Goal: Check status: Check status

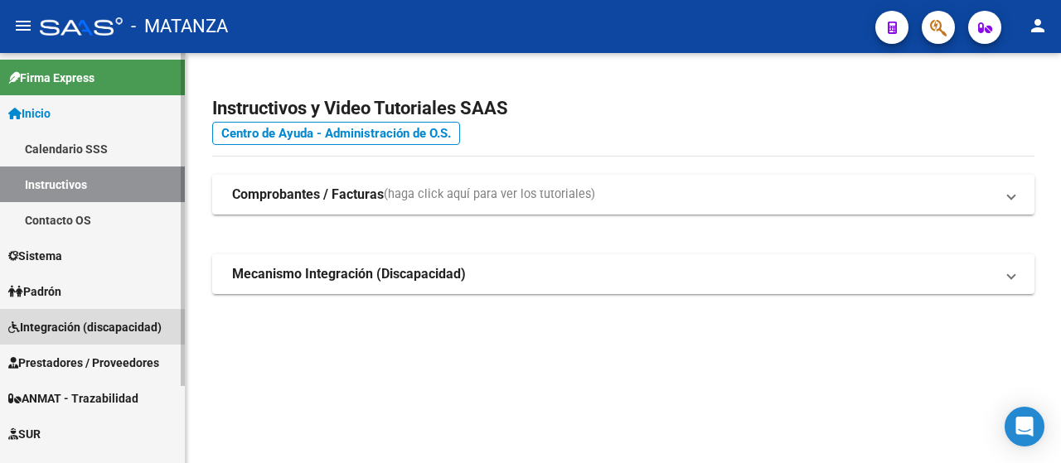
click at [88, 321] on span "Integración (discapacidad)" at bounding box center [84, 327] width 153 height 18
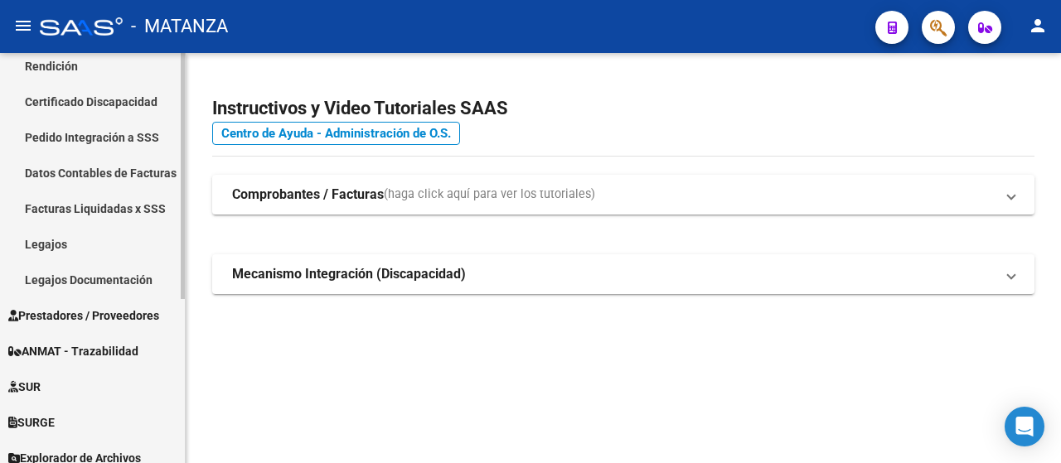
scroll to position [274, 0]
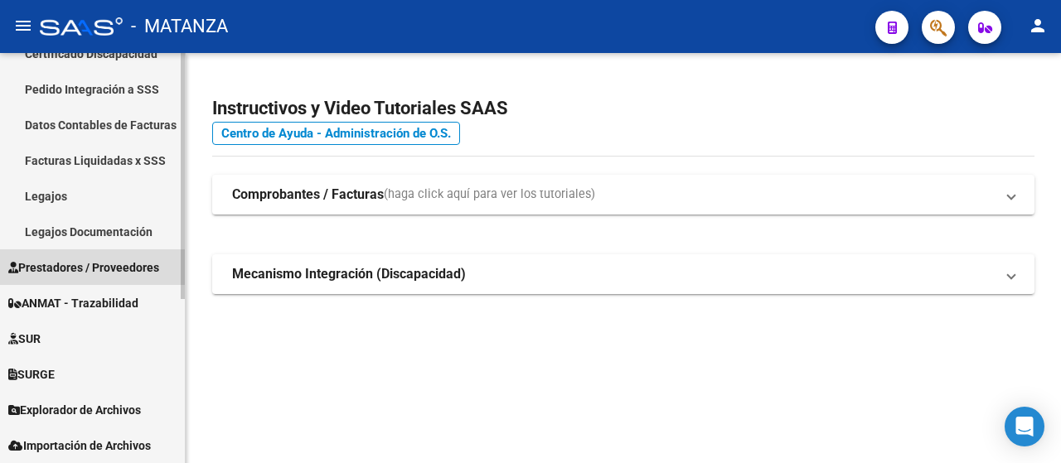
click at [114, 273] on span "Prestadores / Proveedores" at bounding box center [83, 268] width 151 height 18
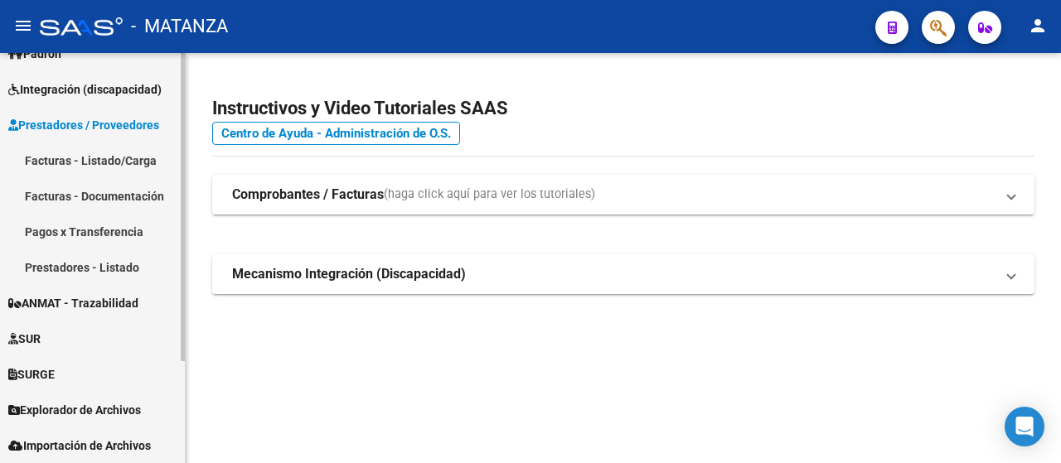
scroll to position [131, 0]
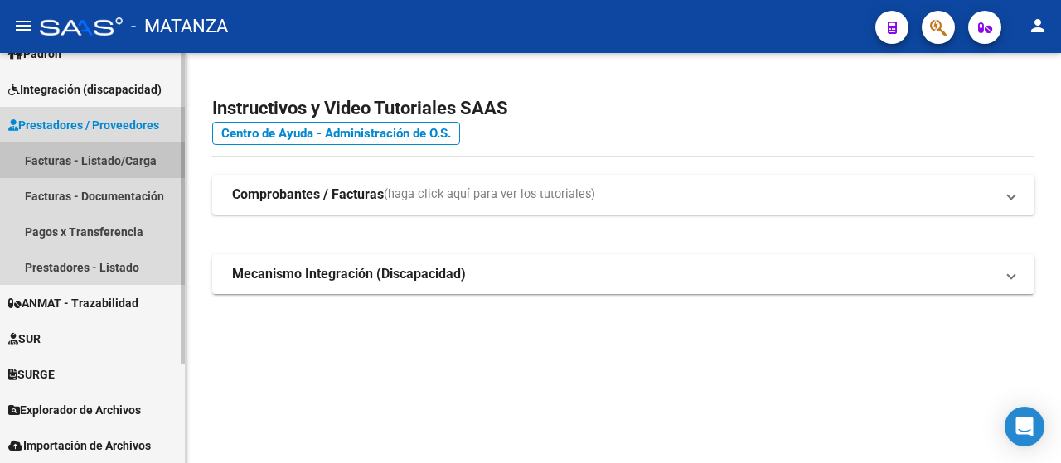
click at [110, 165] on link "Facturas - Listado/Carga" at bounding box center [92, 161] width 185 height 36
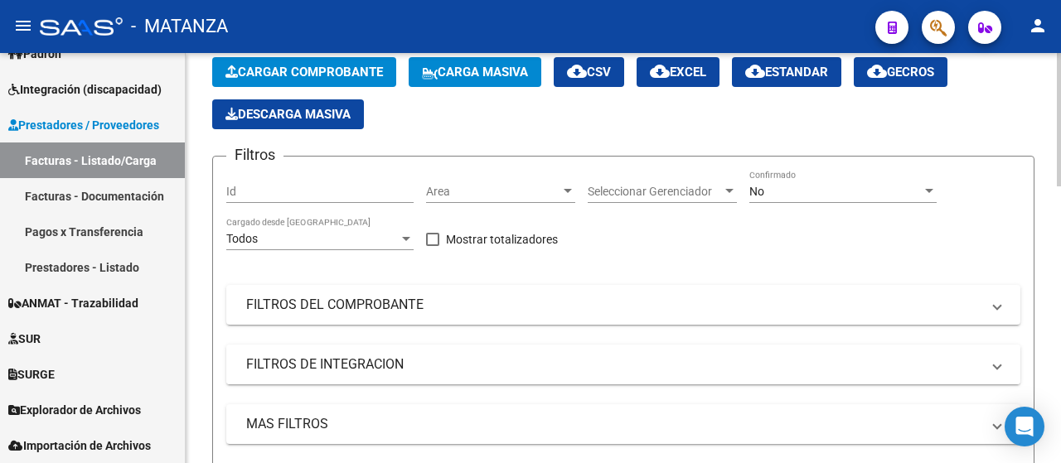
scroll to position [249, 0]
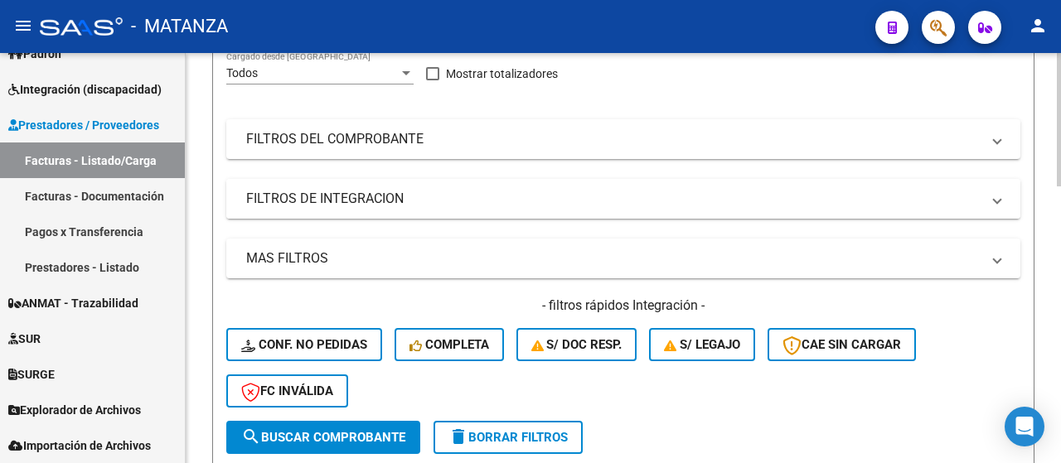
click at [464, 216] on mat-expansion-panel-header "FILTROS DE INTEGRACION" at bounding box center [623, 199] width 794 height 40
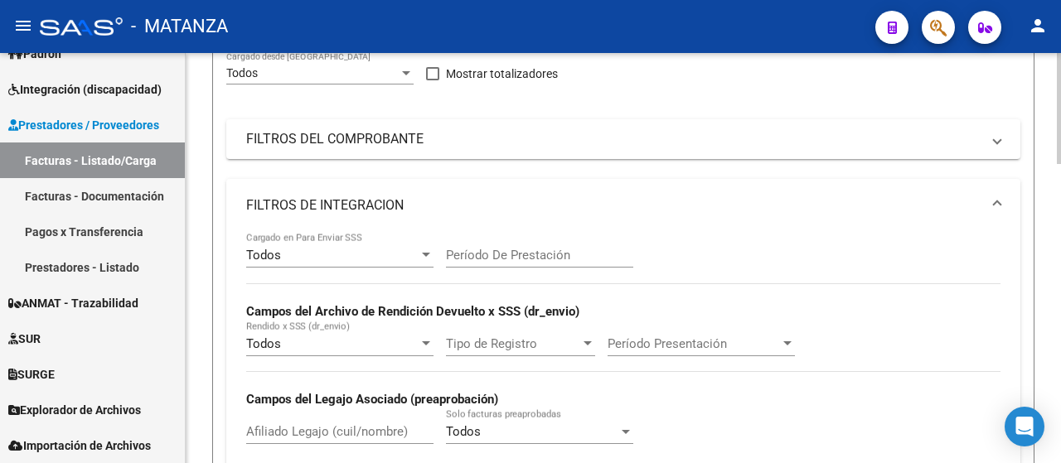
click at [340, 429] on input "Afiliado Legajo (cuil/nombre)" at bounding box center [339, 431] width 187 height 15
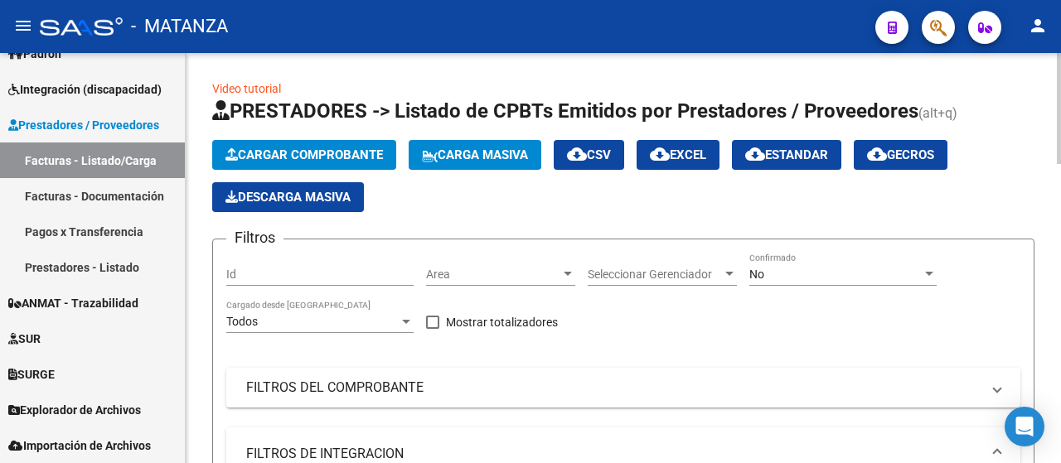
type input "[PERSON_NAME]"
click at [782, 266] on div "No Confirmado" at bounding box center [842, 269] width 187 height 33
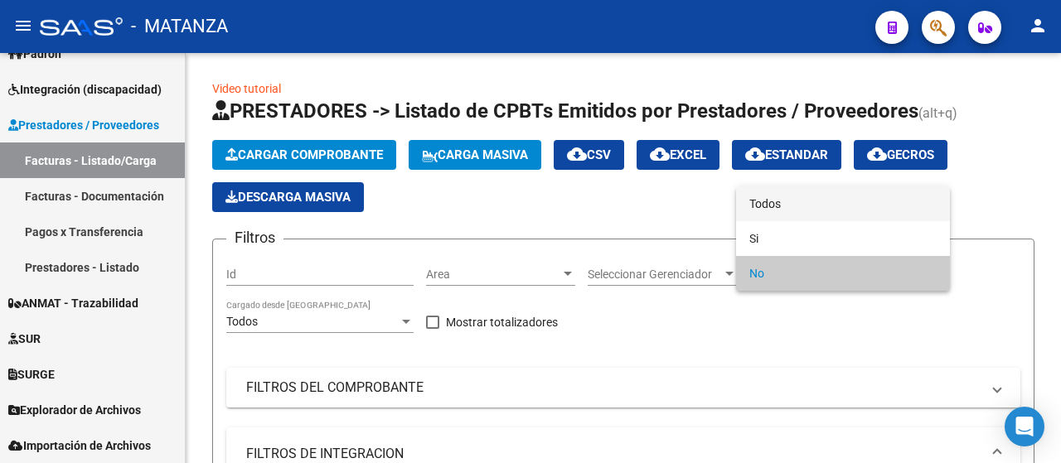
click at [779, 203] on span "Todos" at bounding box center [842, 203] width 187 height 35
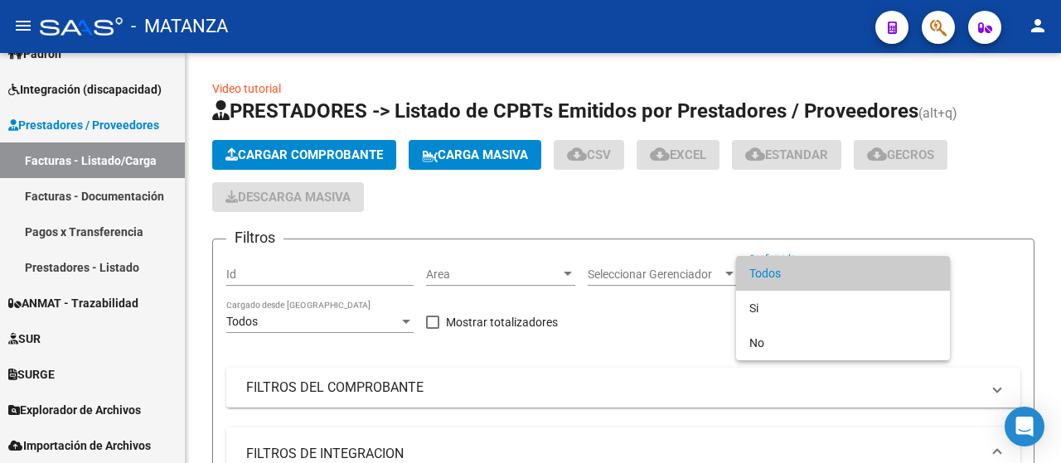
click at [839, 274] on span "Todos" at bounding box center [842, 273] width 187 height 35
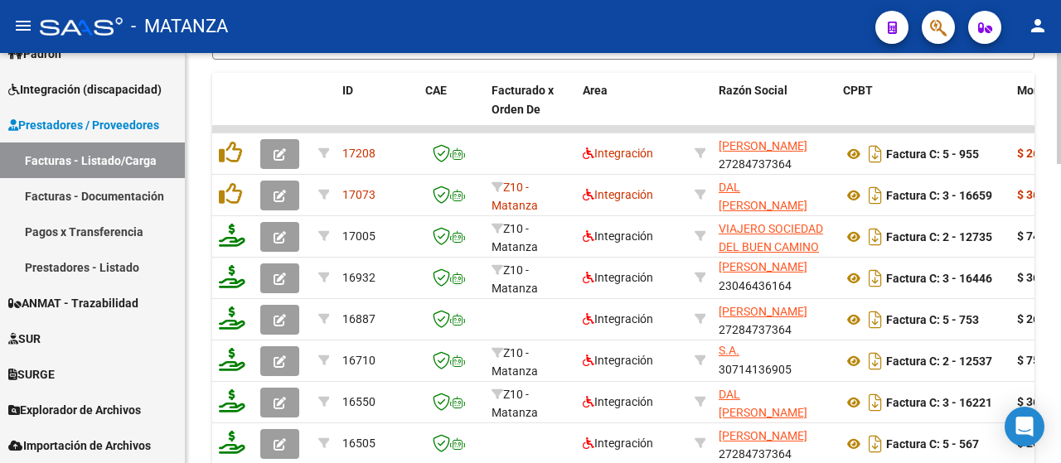
scroll to position [1107, 0]
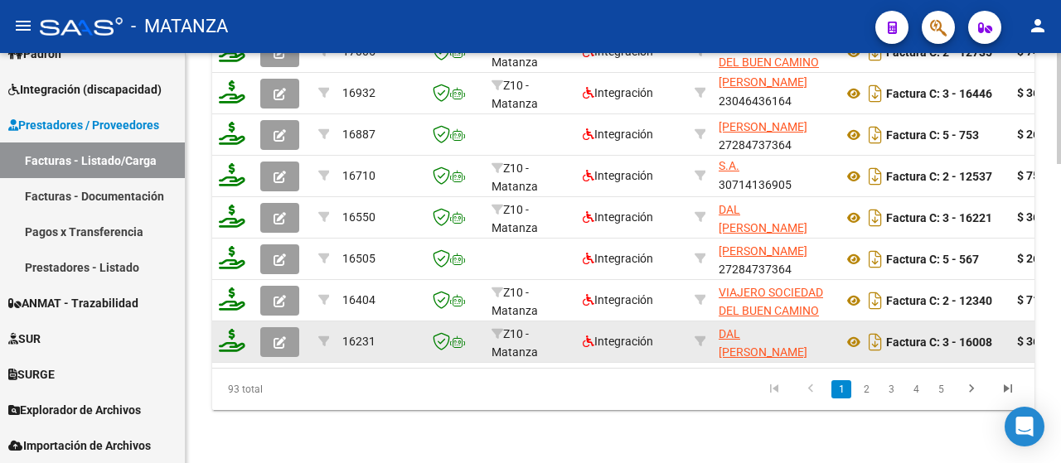
click at [290, 327] on button "button" at bounding box center [279, 342] width 39 height 30
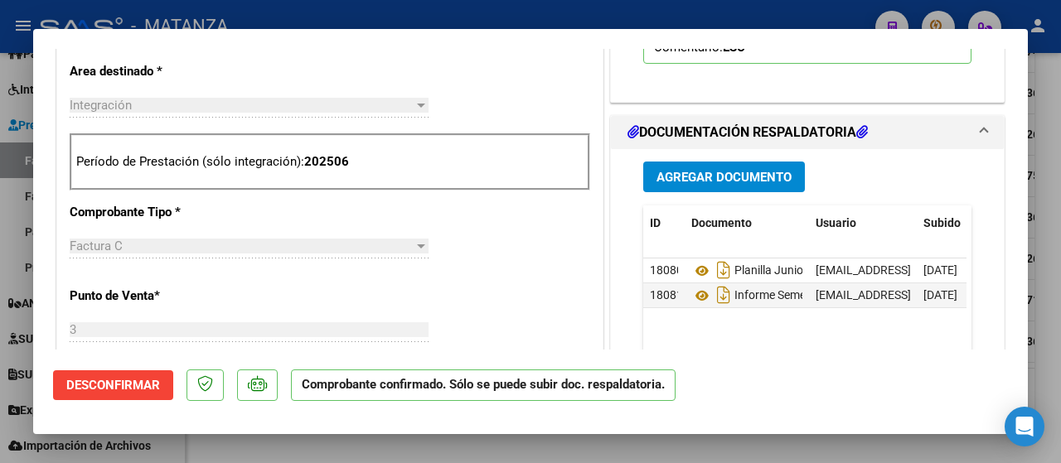
scroll to position [663, 0]
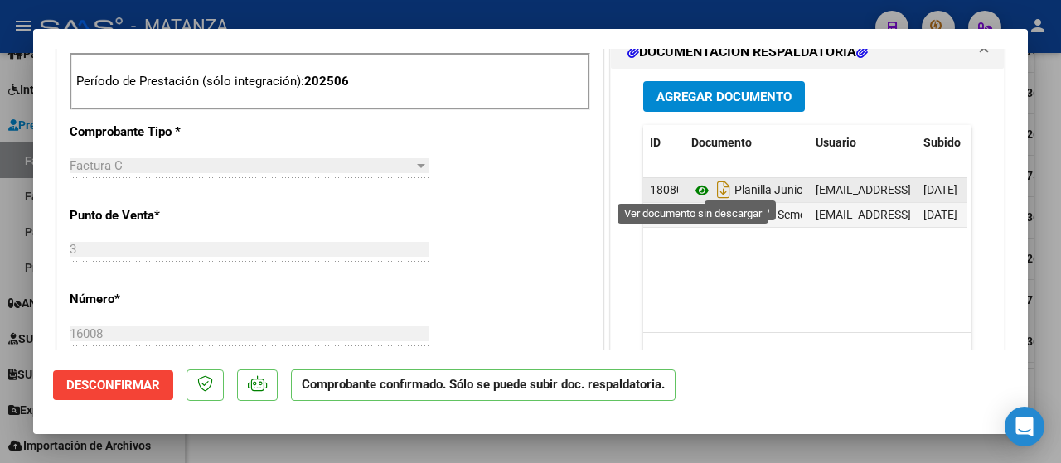
click at [691, 186] on icon at bounding box center [702, 191] width 22 height 20
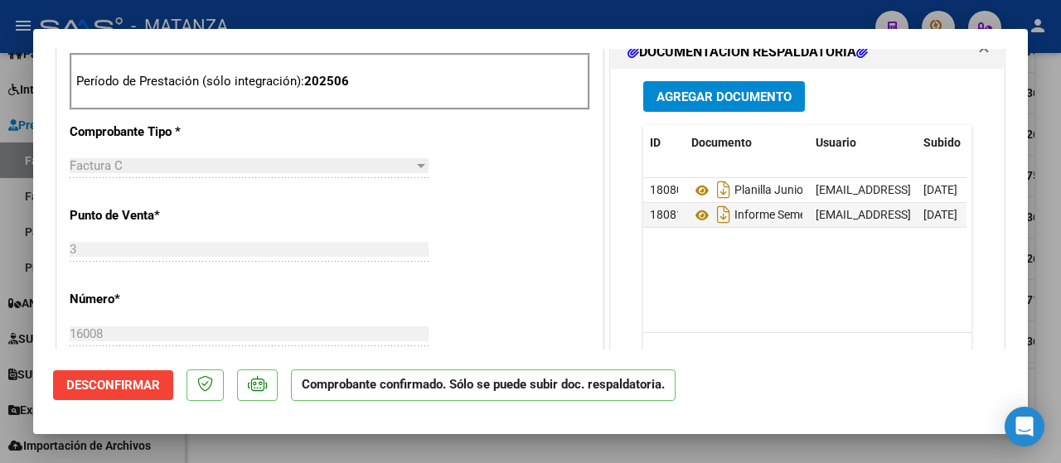
click at [265, 443] on div at bounding box center [530, 231] width 1061 height 463
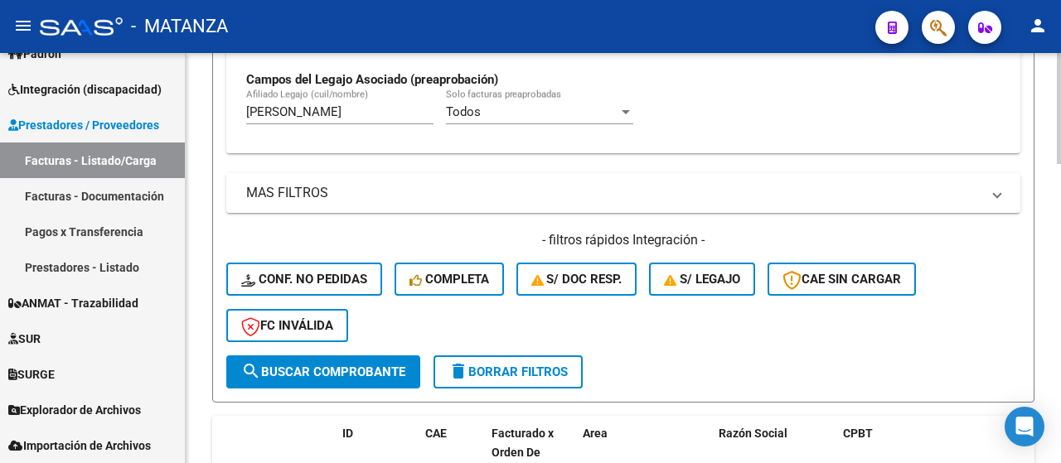
scroll to position [403, 0]
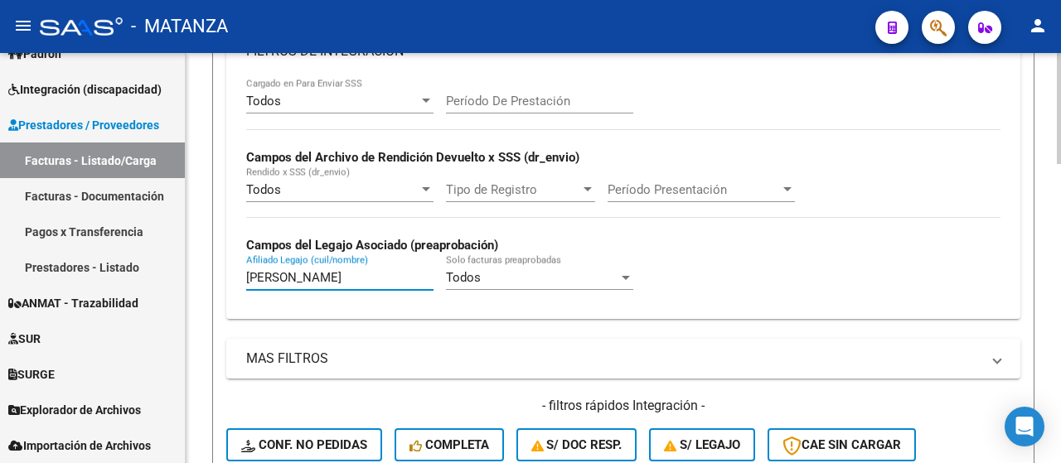
drag, startPoint x: 293, startPoint y: 274, endPoint x: 238, endPoint y: 275, distance: 55.5
click at [238, 275] on div "Todos Cargado en Para Enviar SSS Período De Prestación Campos del Archivo de Re…" at bounding box center [623, 198] width 794 height 241
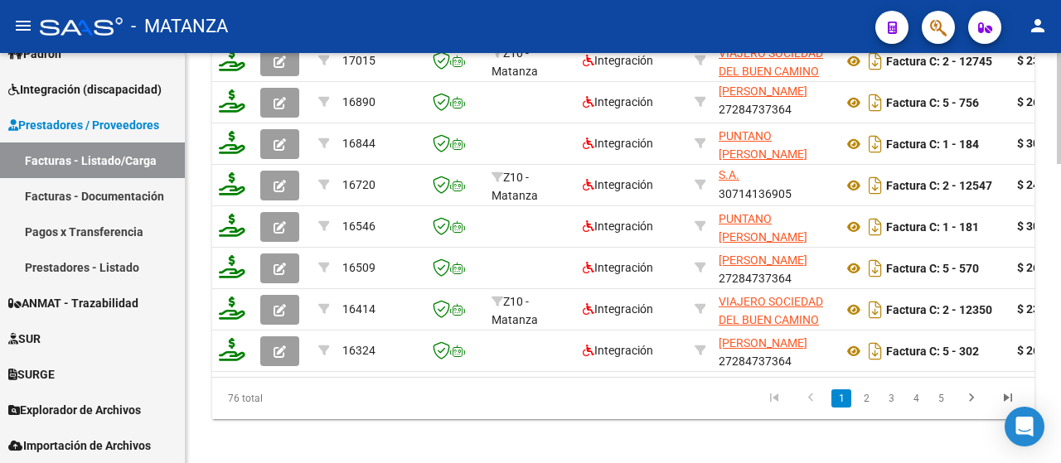
scroll to position [1107, 0]
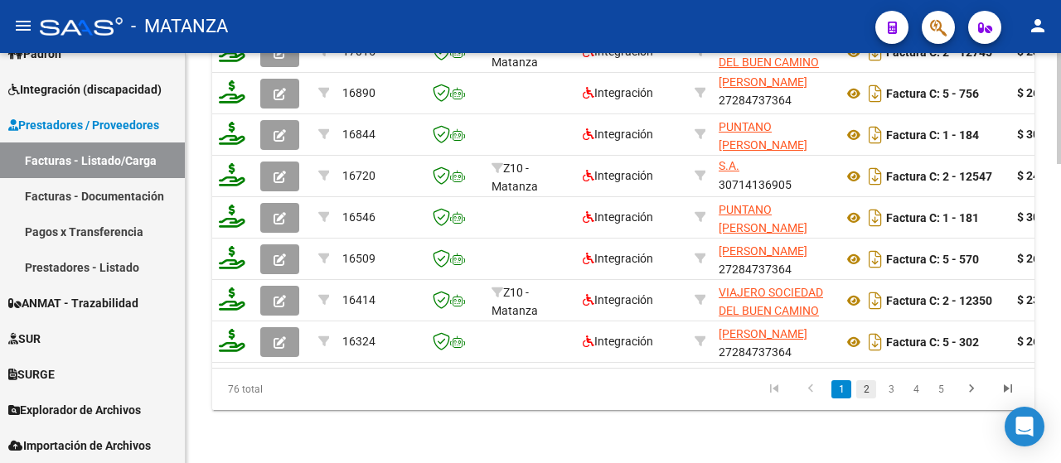
type input "zarate"
click at [862, 387] on link "2" at bounding box center [866, 389] width 20 height 18
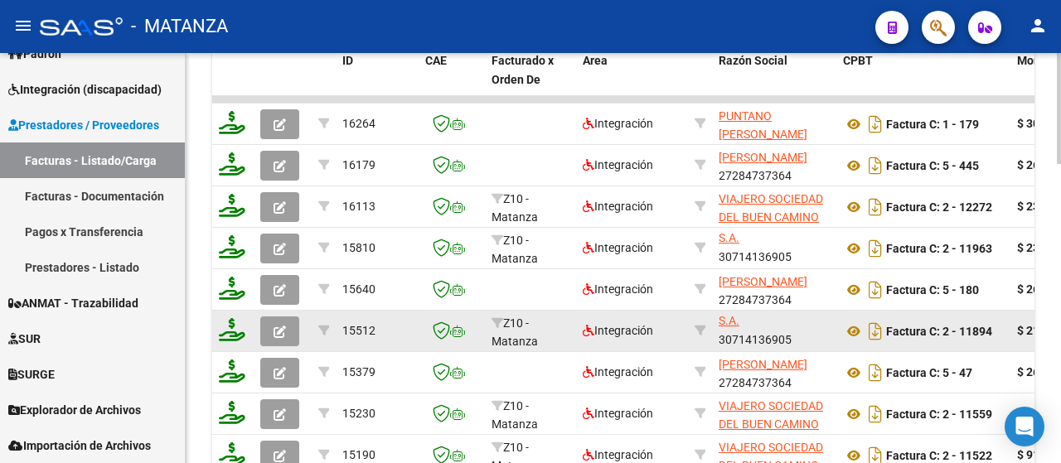
scroll to position [859, 0]
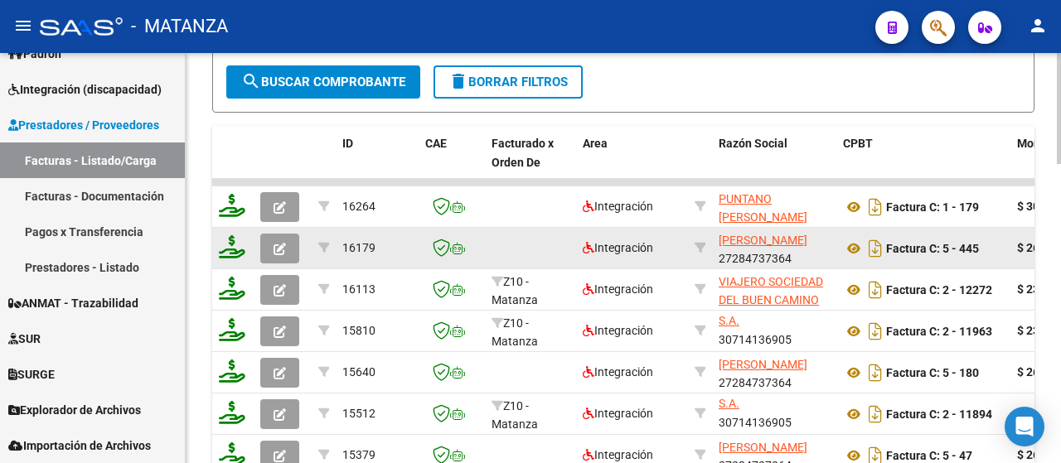
click at [286, 240] on button "button" at bounding box center [279, 249] width 39 height 30
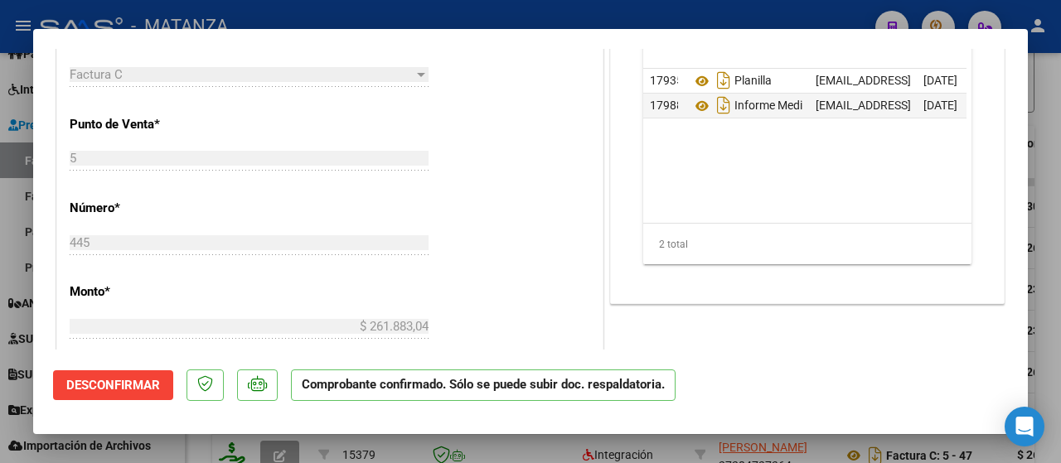
scroll to position [663, 0]
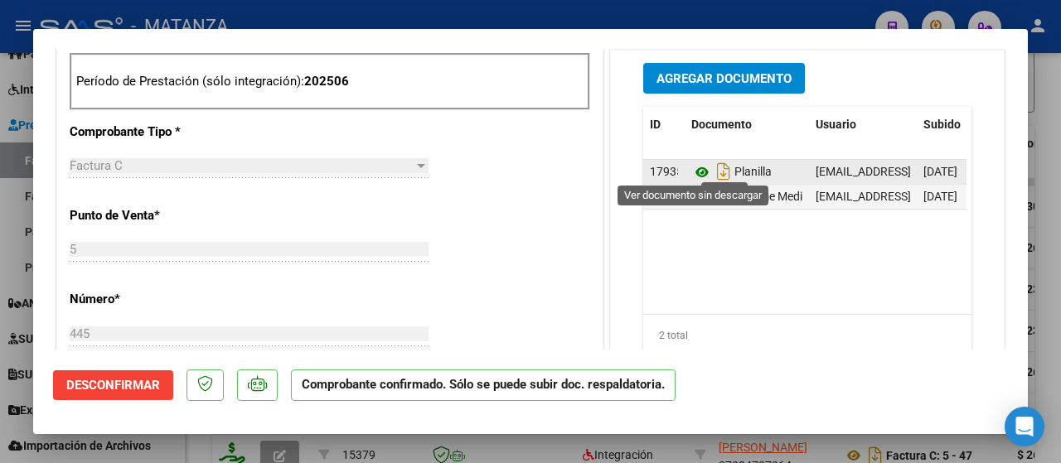
click at [695, 168] on icon at bounding box center [702, 172] width 22 height 20
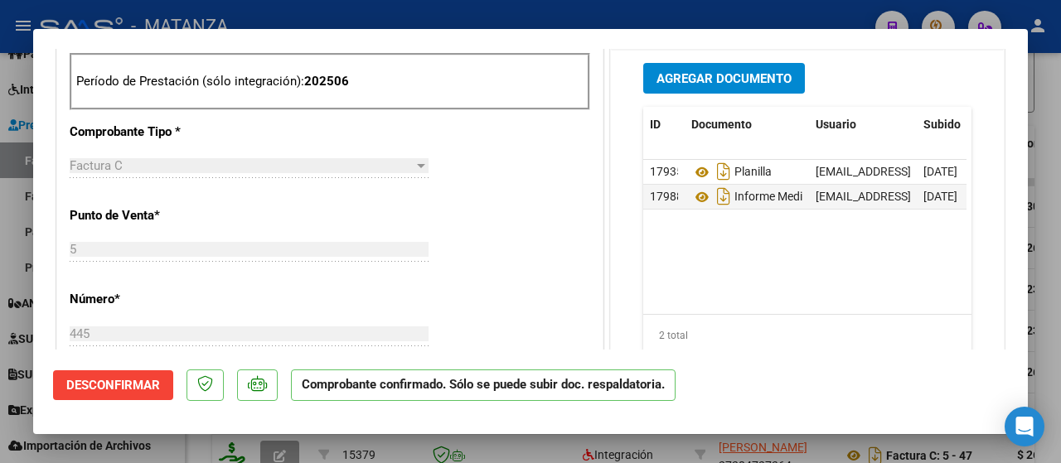
click at [518, 445] on div at bounding box center [530, 231] width 1061 height 463
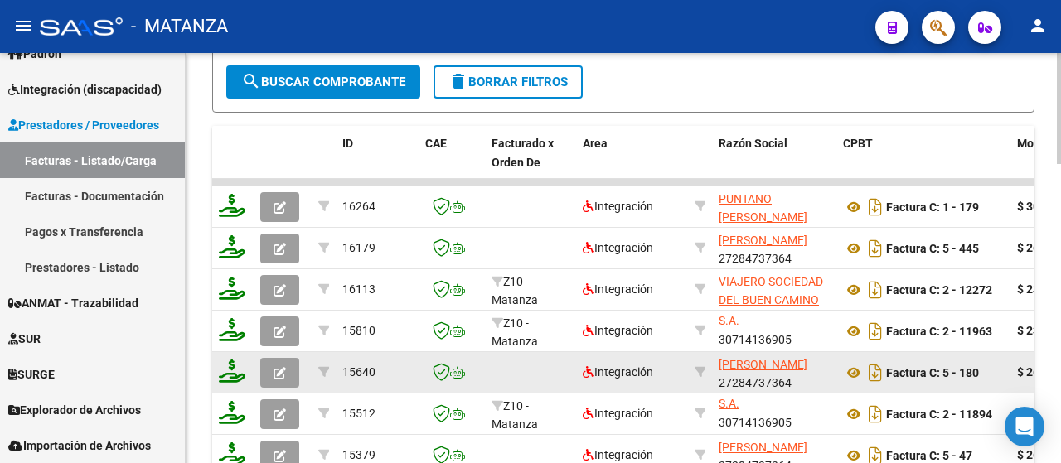
scroll to position [859, 0]
click at [276, 374] on icon "button" at bounding box center [280, 373] width 12 height 12
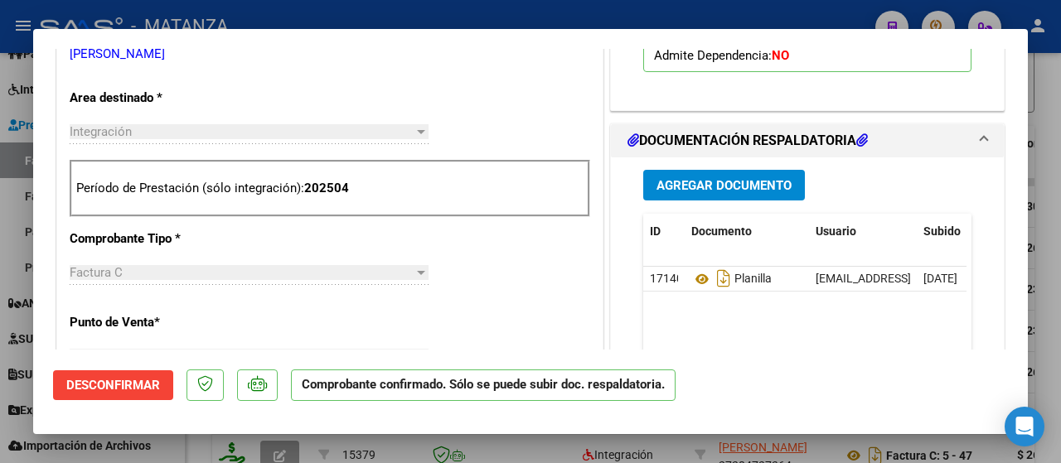
scroll to position [580, 0]
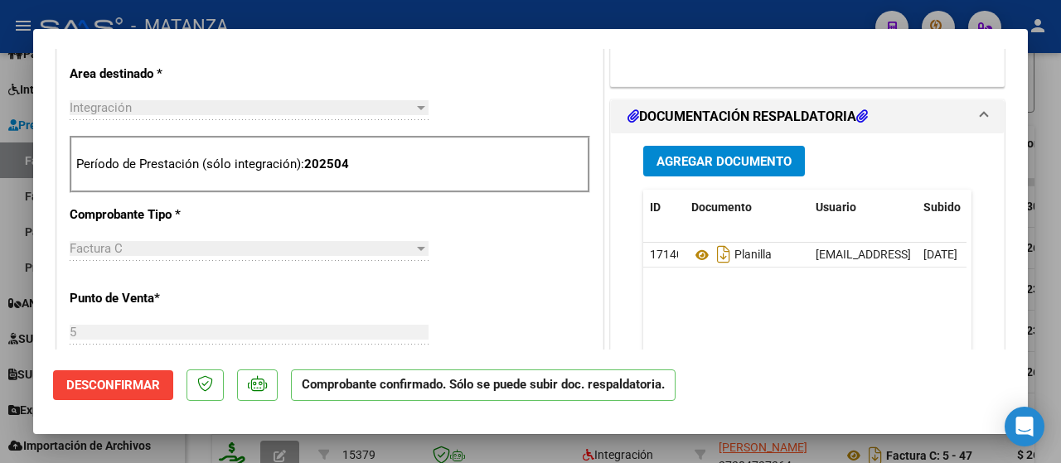
click at [177, 445] on div at bounding box center [530, 231] width 1061 height 463
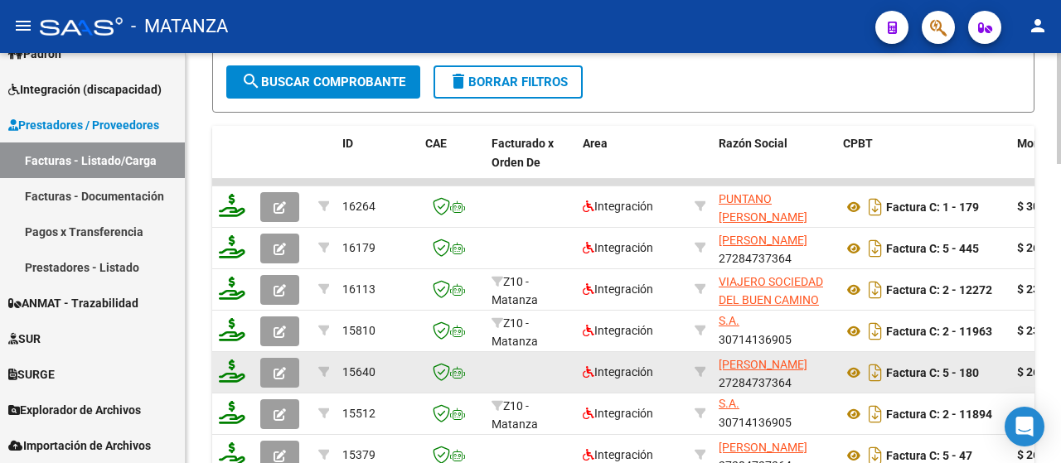
scroll to position [859, 0]
click at [280, 368] on icon "button" at bounding box center [280, 373] width 12 height 12
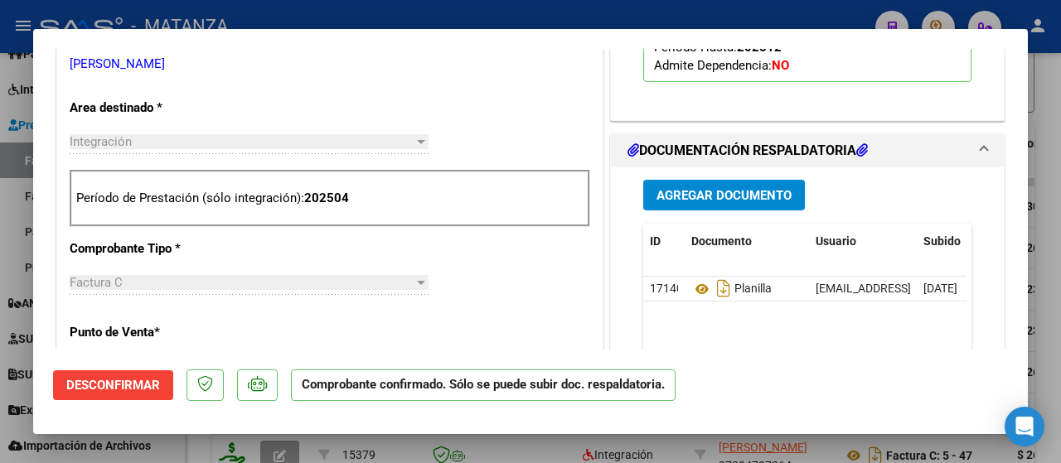
scroll to position [580, 0]
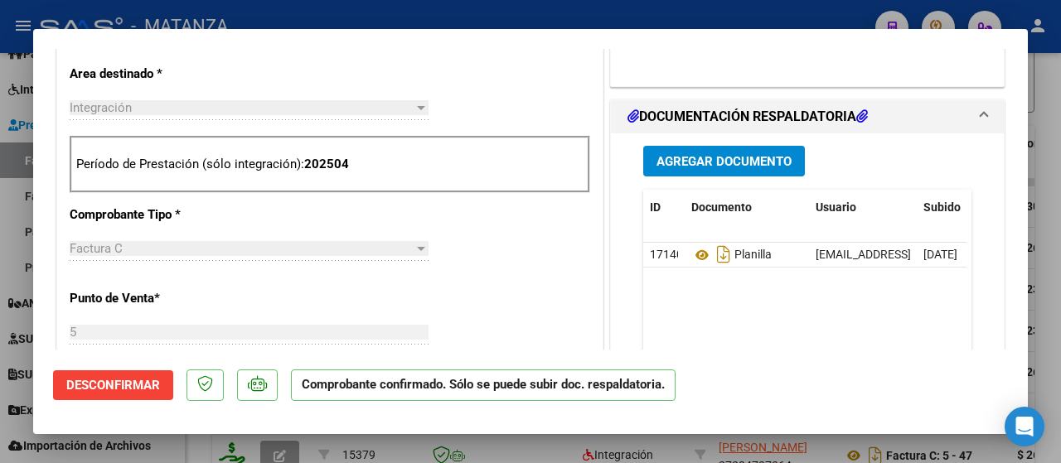
click at [177, 448] on div at bounding box center [530, 231] width 1061 height 463
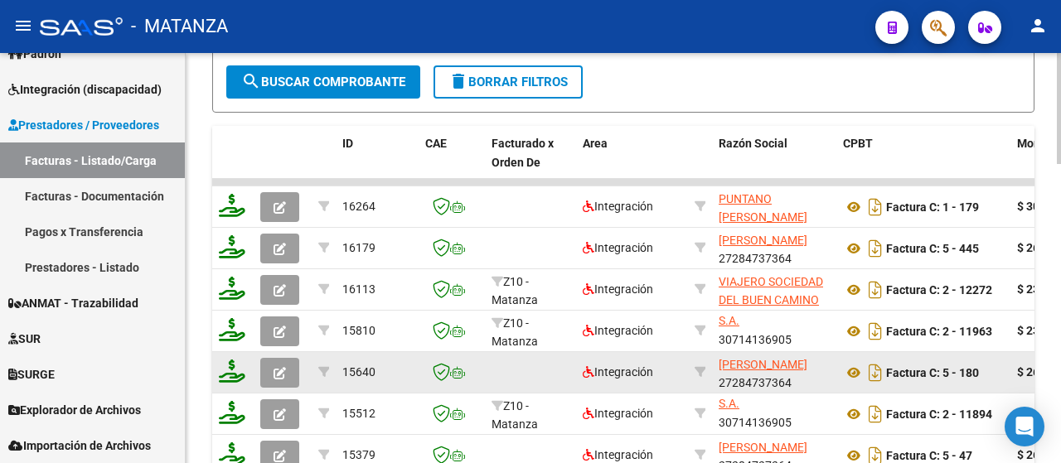
scroll to position [859, 0]
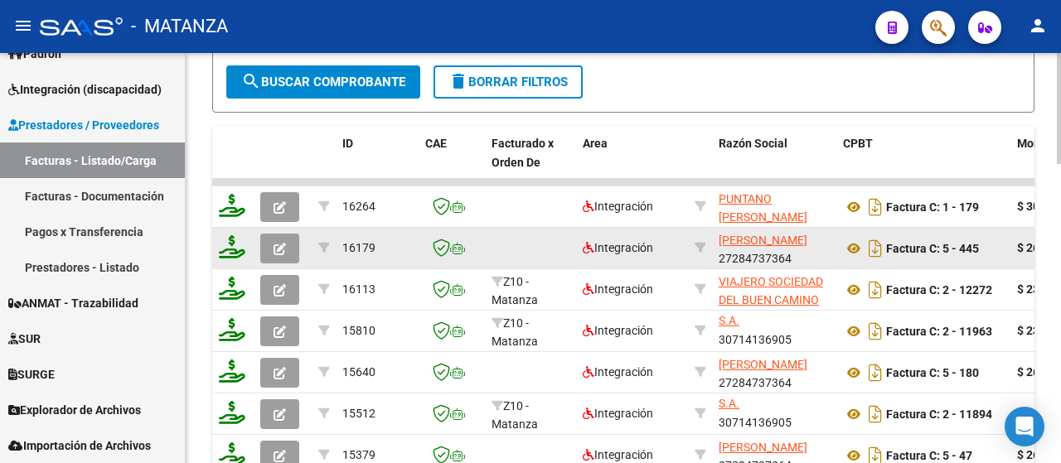
click at [274, 248] on icon "button" at bounding box center [280, 249] width 12 height 12
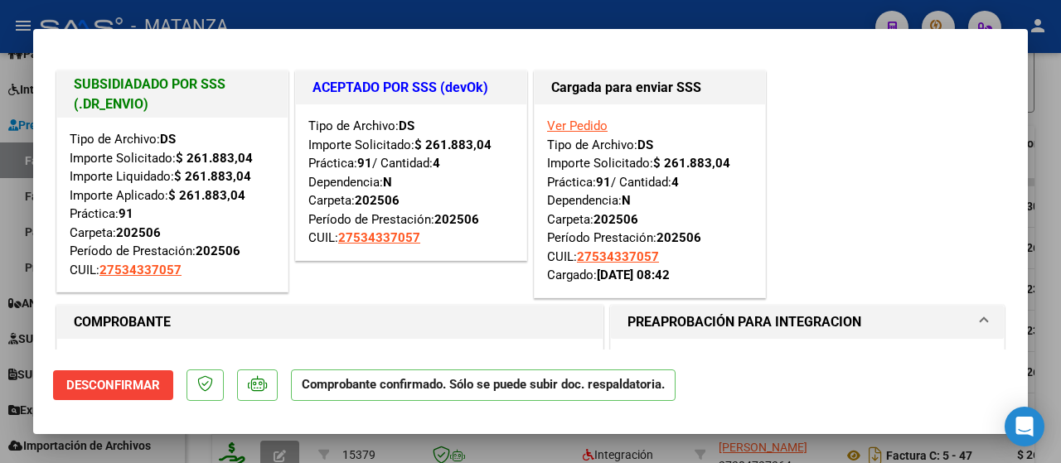
click at [205, 450] on div at bounding box center [530, 231] width 1061 height 463
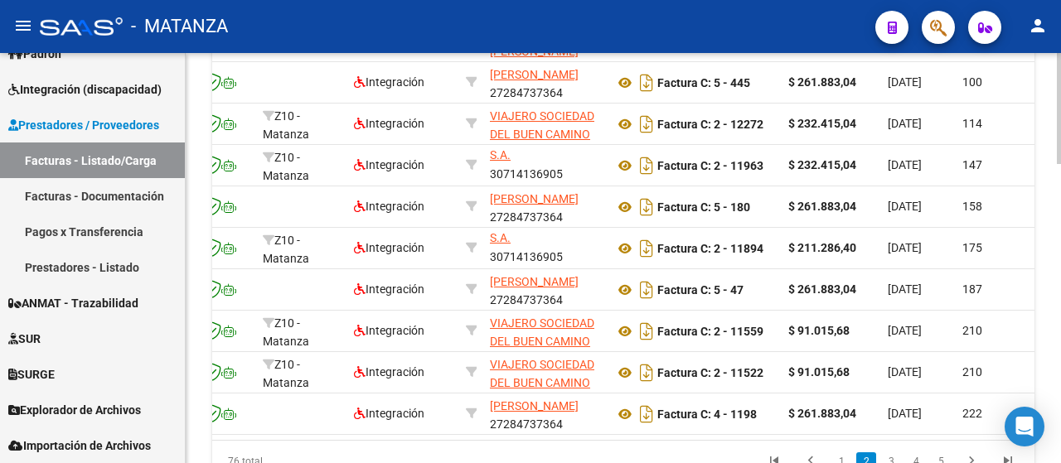
scroll to position [1107, 0]
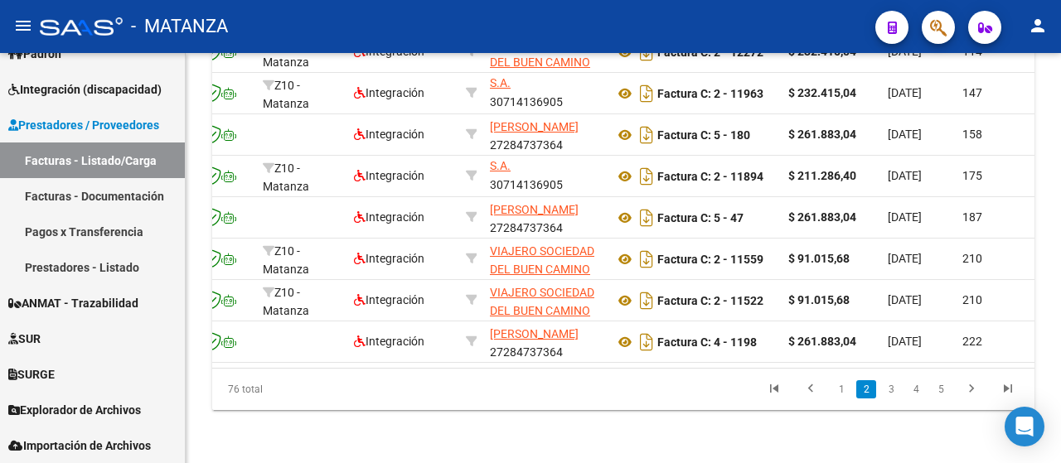
drag, startPoint x: 840, startPoint y: 392, endPoint x: 830, endPoint y: 390, distance: 9.3
click at [840, 391] on link "1" at bounding box center [841, 389] width 20 height 18
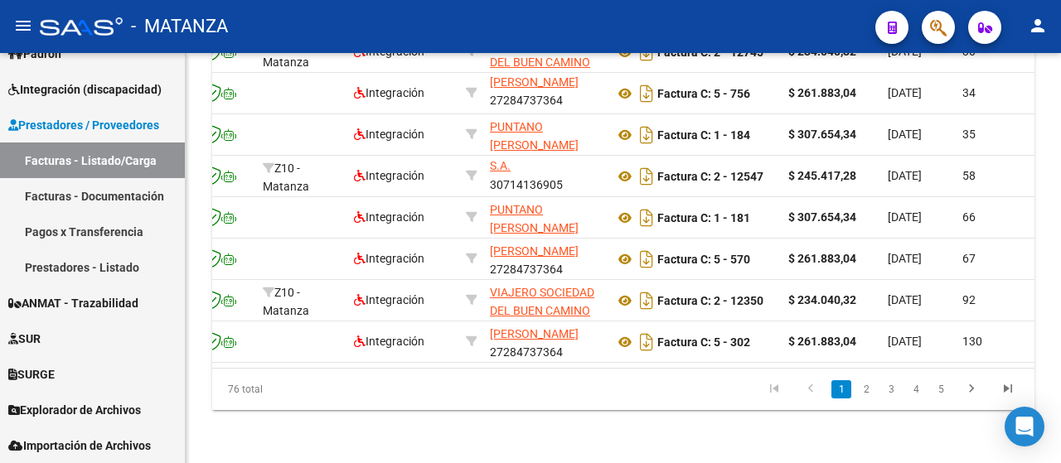
scroll to position [0, 0]
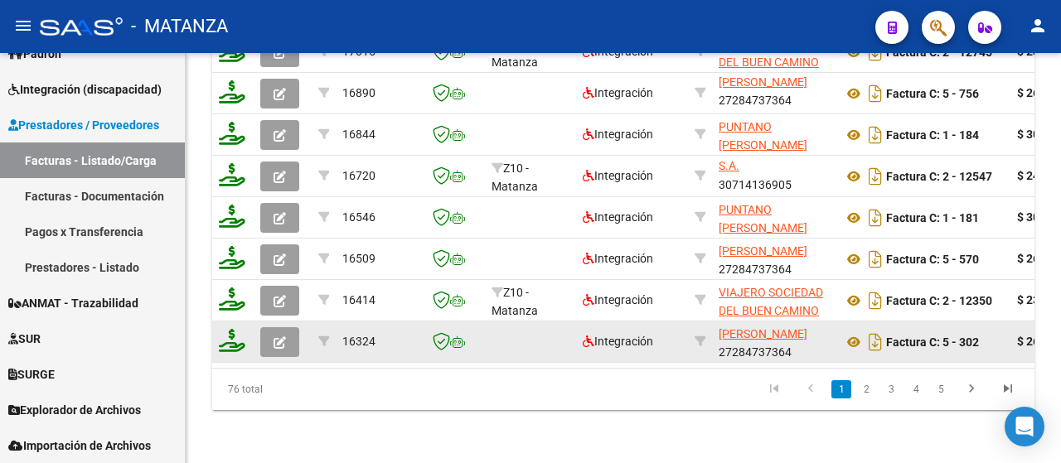
click at [287, 327] on button "button" at bounding box center [279, 342] width 39 height 30
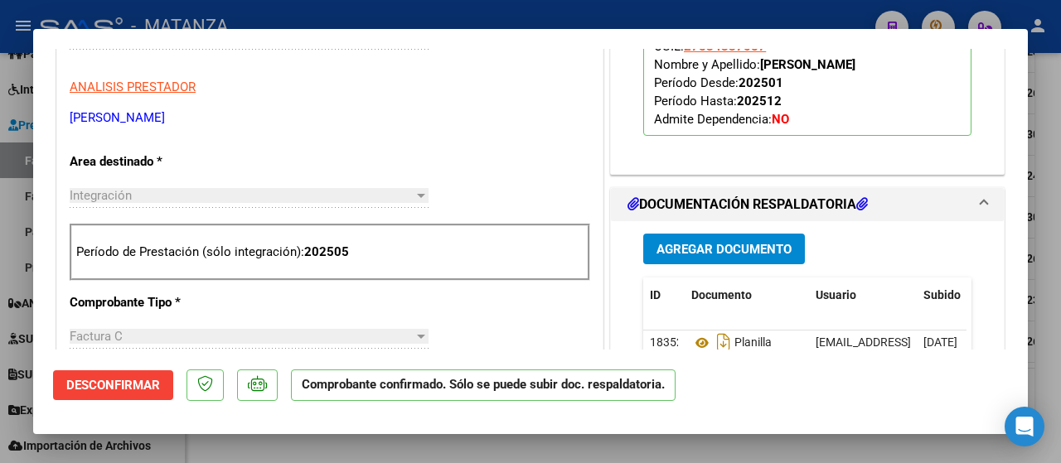
scroll to position [580, 0]
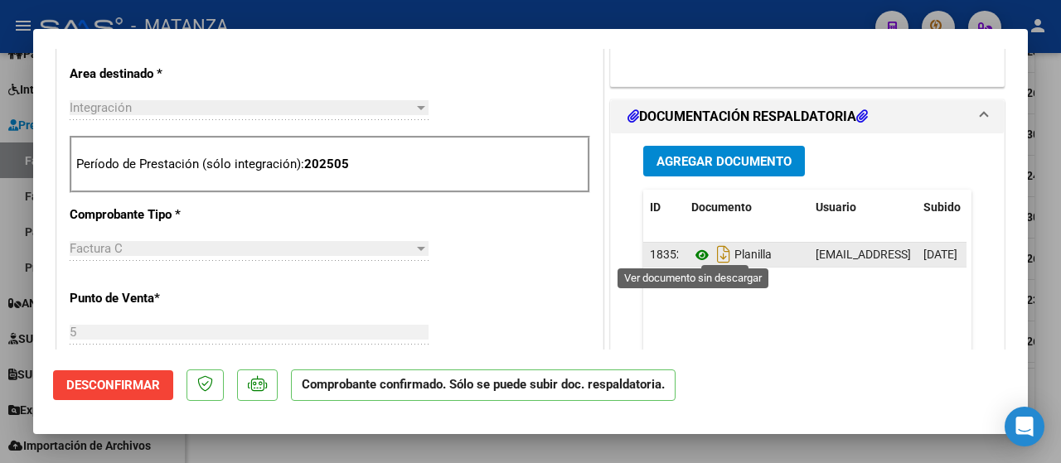
click at [691, 253] on icon at bounding box center [702, 255] width 22 height 20
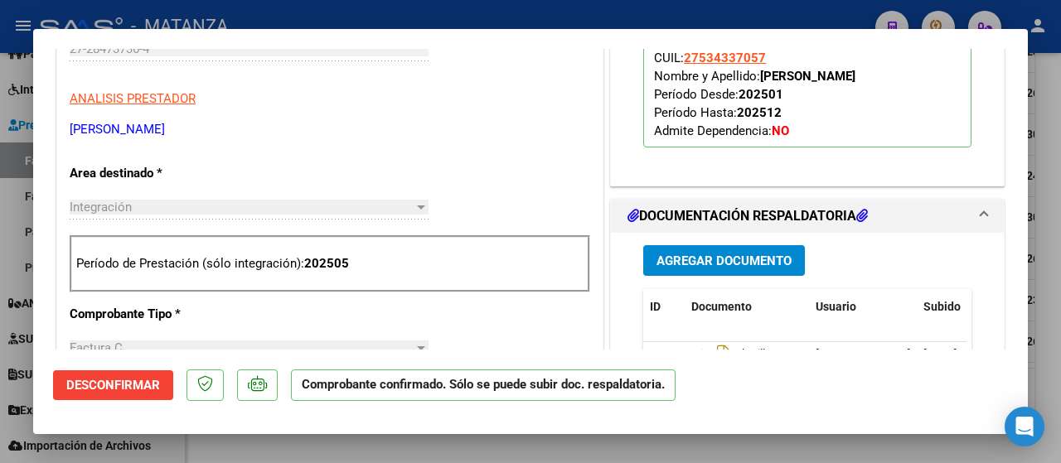
scroll to position [414, 0]
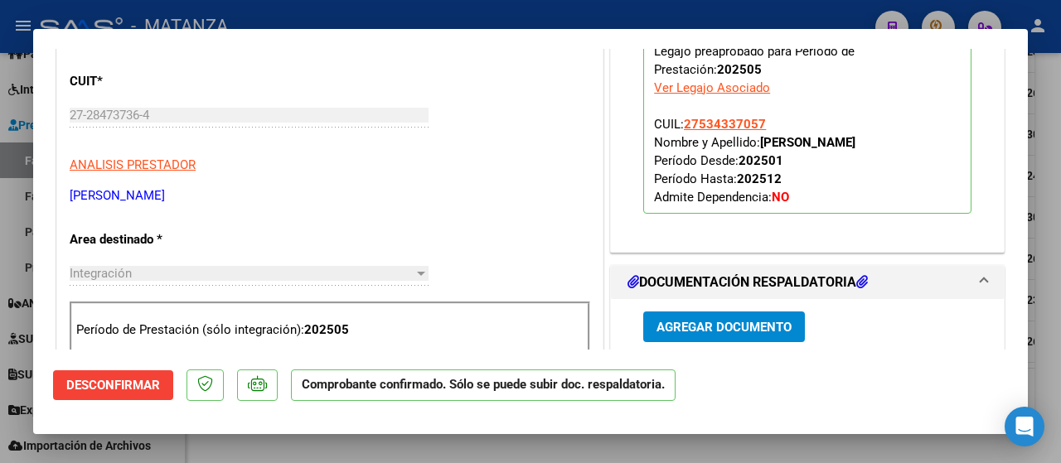
click at [330, 450] on div at bounding box center [530, 231] width 1061 height 463
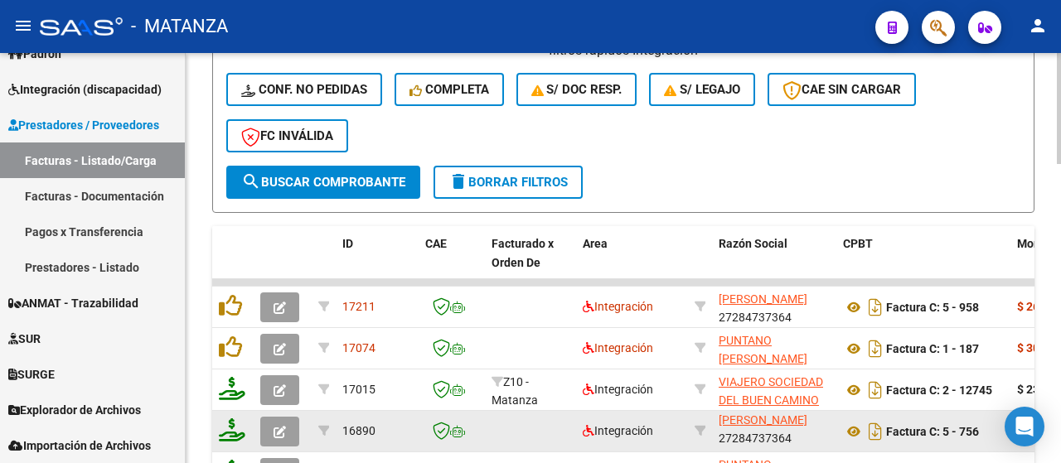
scroll to position [817, 0]
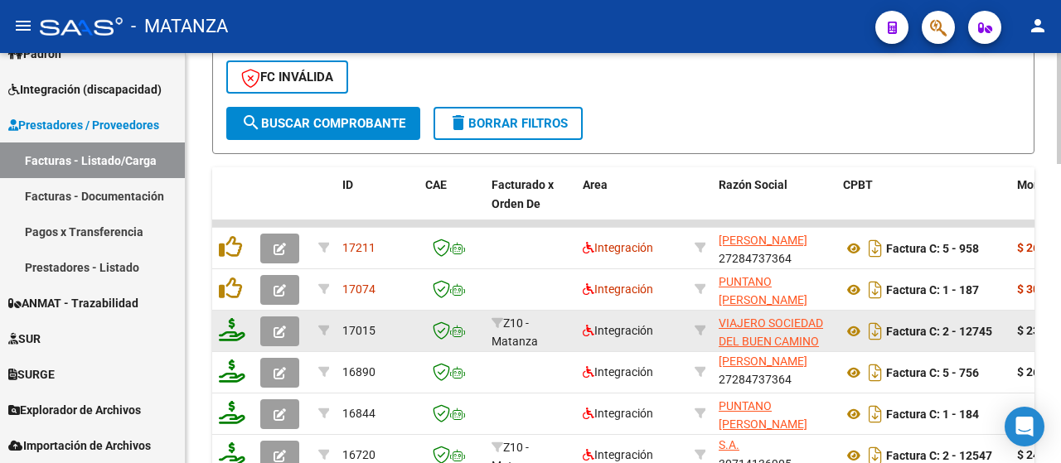
click at [280, 331] on icon "button" at bounding box center [280, 332] width 12 height 12
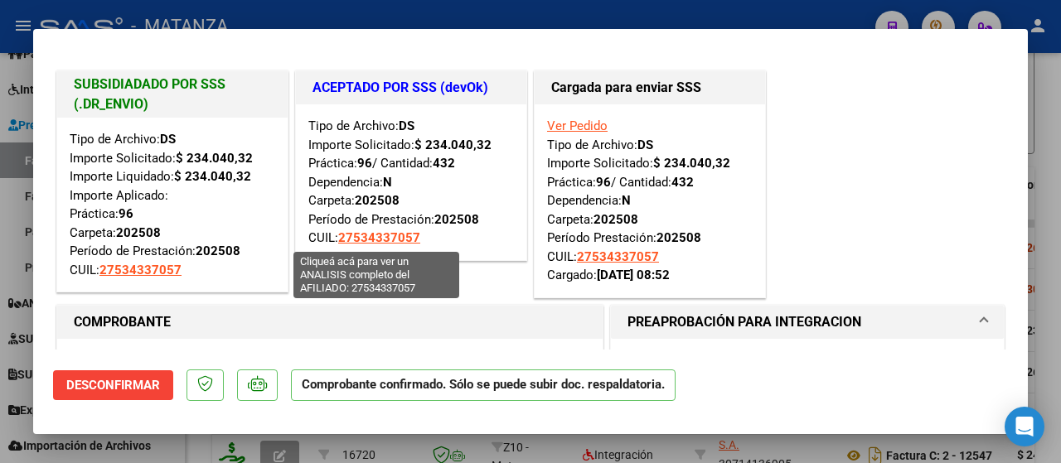
scroll to position [166, 0]
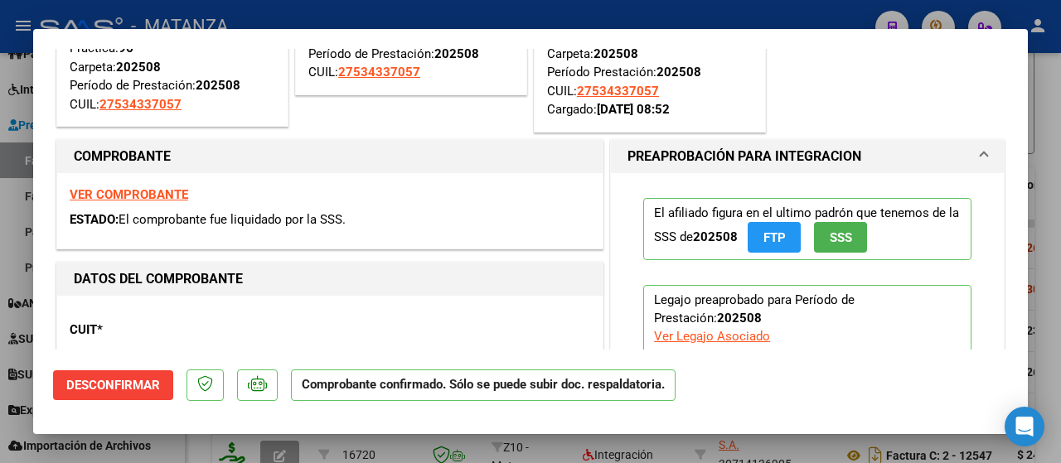
click at [111, 193] on strong "VER COMPROBANTE" at bounding box center [129, 194] width 119 height 15
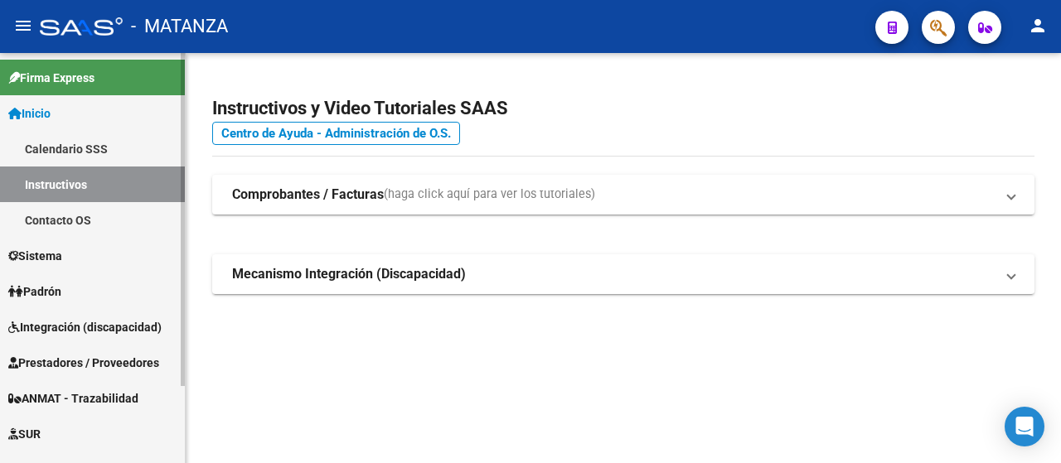
scroll to position [83, 0]
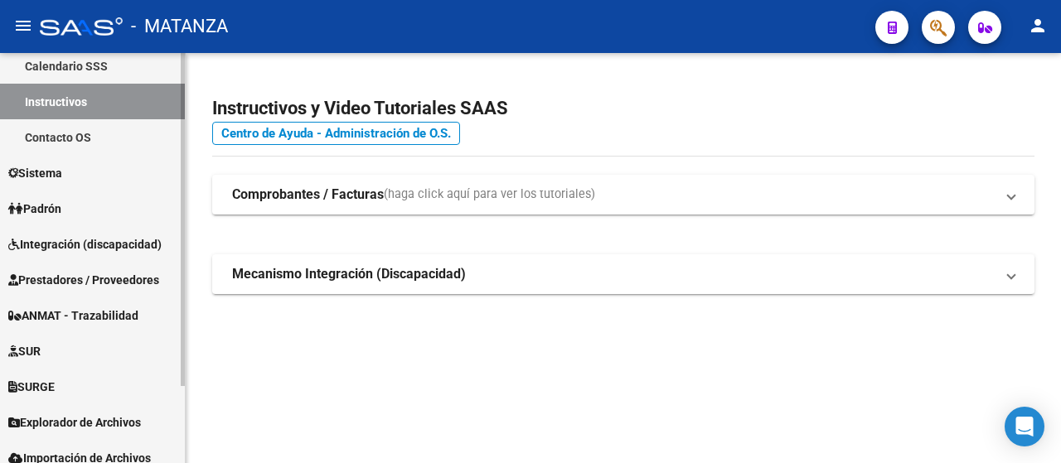
click at [101, 284] on span "Prestadores / Proveedores" at bounding box center [83, 280] width 151 height 18
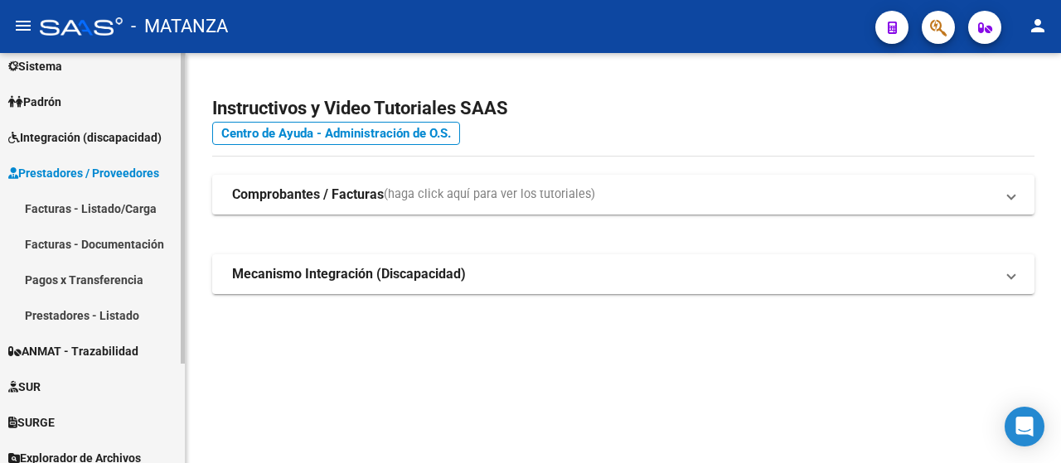
click at [119, 203] on link "Facturas - Listado/Carga" at bounding box center [92, 209] width 185 height 36
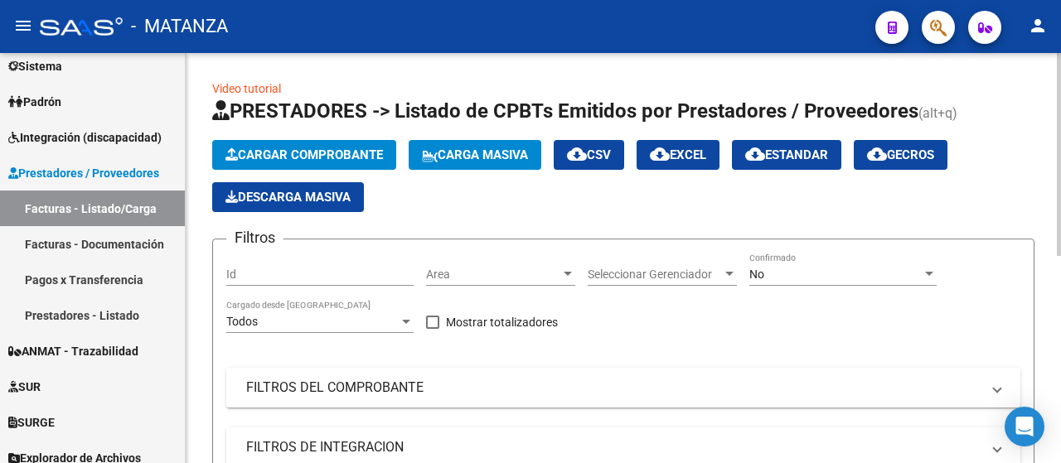
click at [419, 438] on mat-panel-title "FILTROS DE INTEGRACION" at bounding box center [613, 447] width 734 height 18
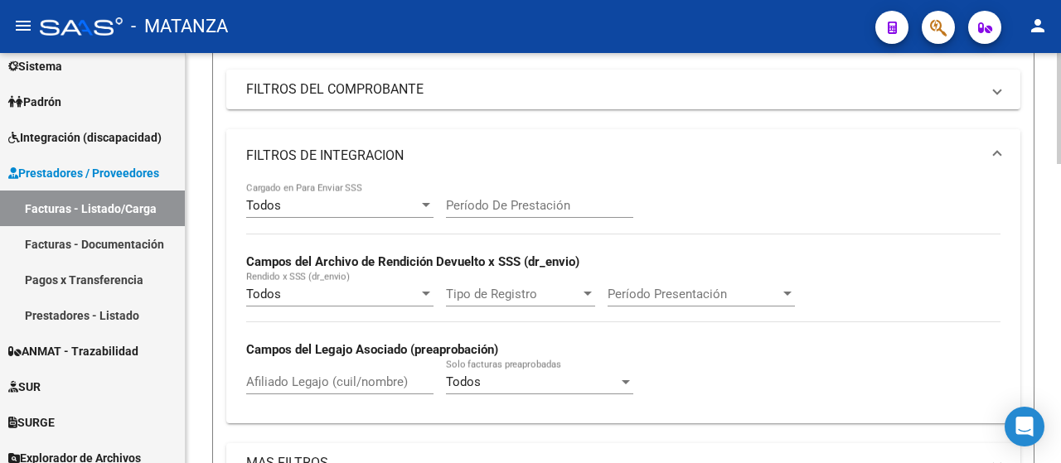
scroll to position [332, 0]
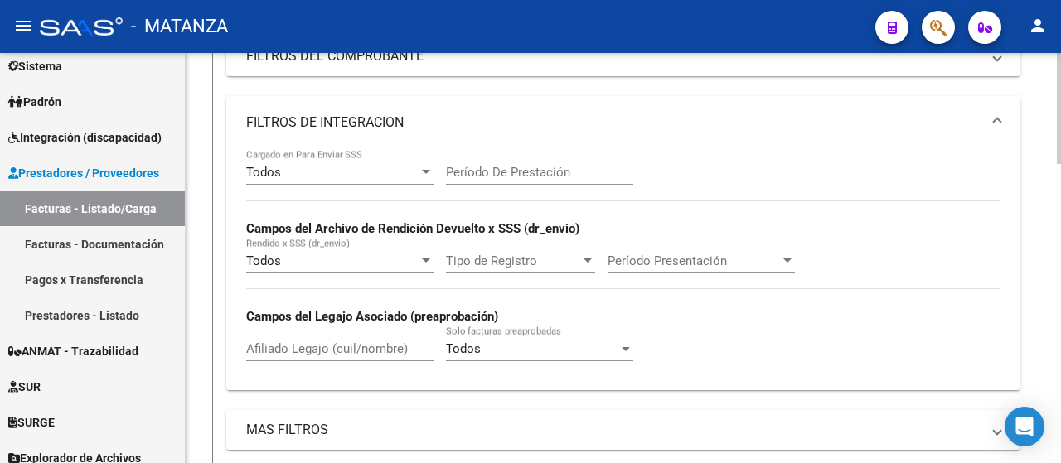
click at [318, 346] on input "Afiliado Legajo (cuil/nombre)" at bounding box center [339, 348] width 187 height 15
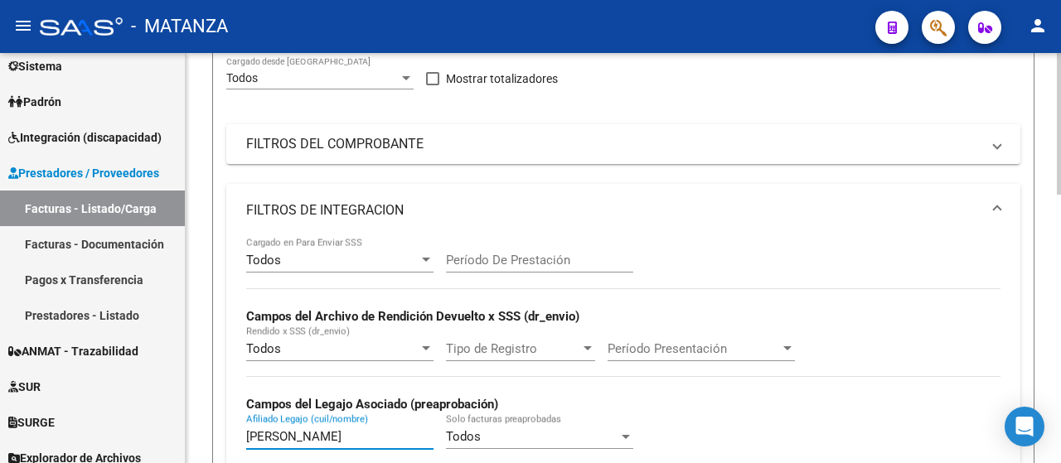
scroll to position [166, 0]
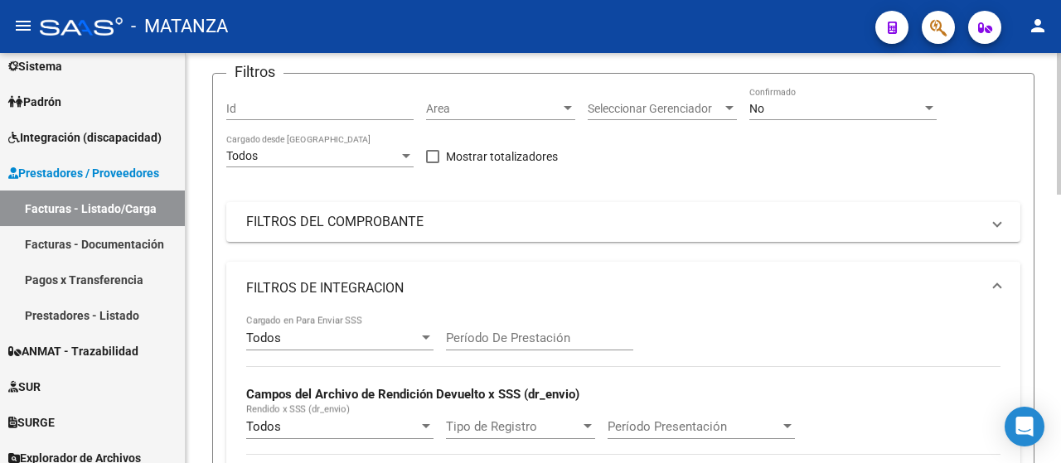
type input "rios buti"
click at [842, 114] on div "No" at bounding box center [835, 109] width 172 height 14
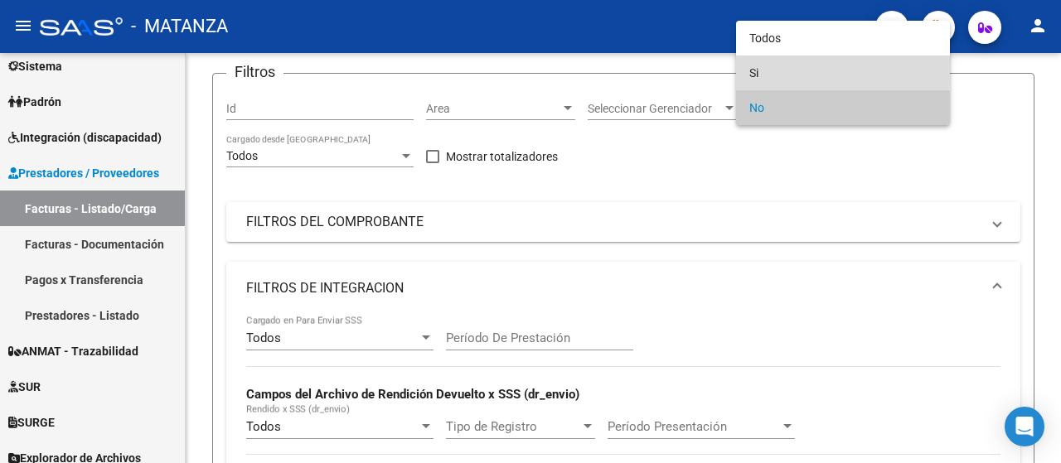
click at [820, 71] on span "Si" at bounding box center [842, 73] width 187 height 35
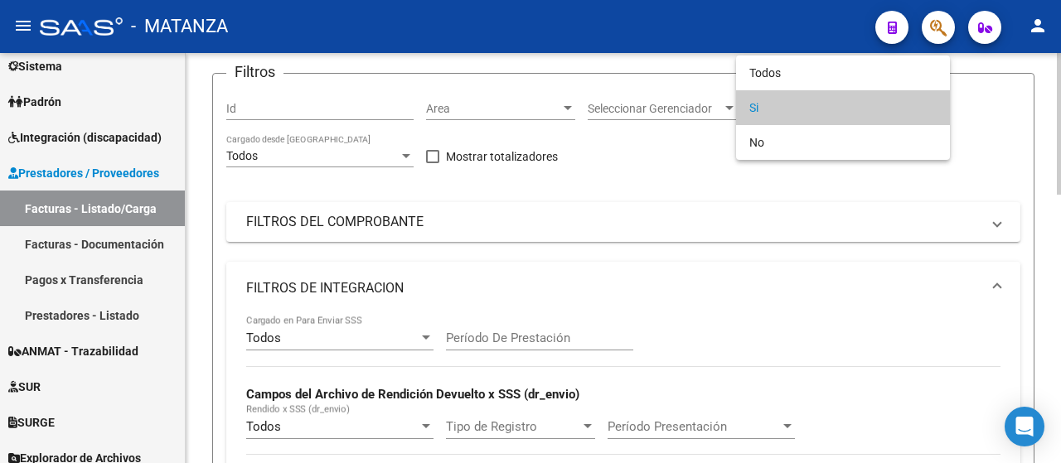
click at [827, 104] on span "Si" at bounding box center [842, 107] width 187 height 35
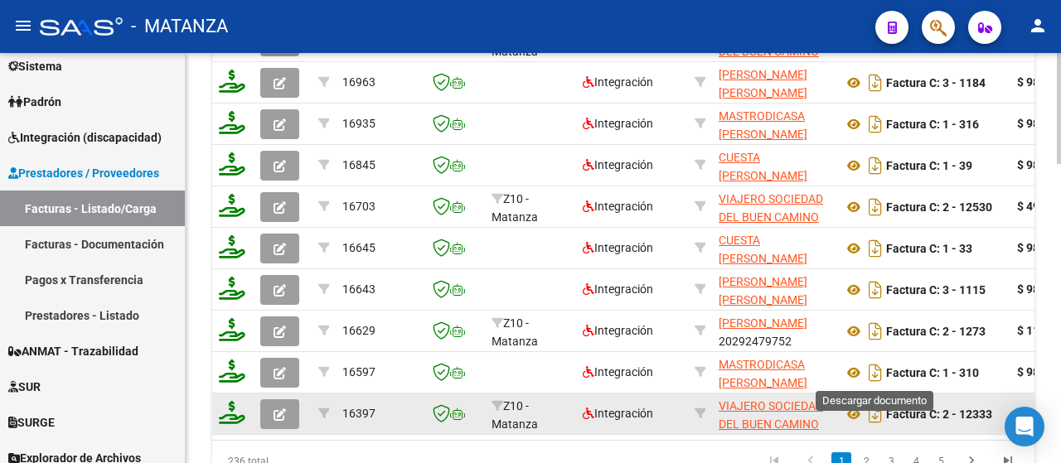
scroll to position [22, 0]
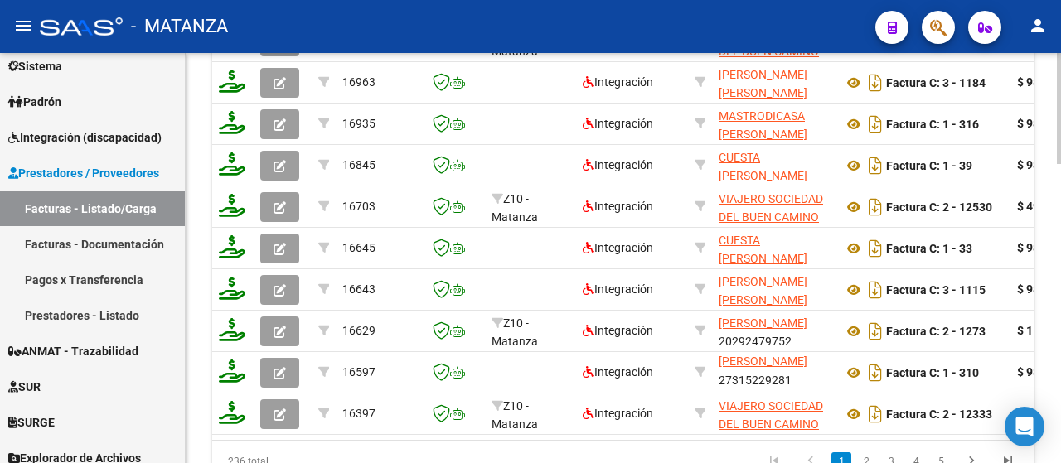
click at [864, 453] on link "2" at bounding box center [866, 462] width 20 height 18
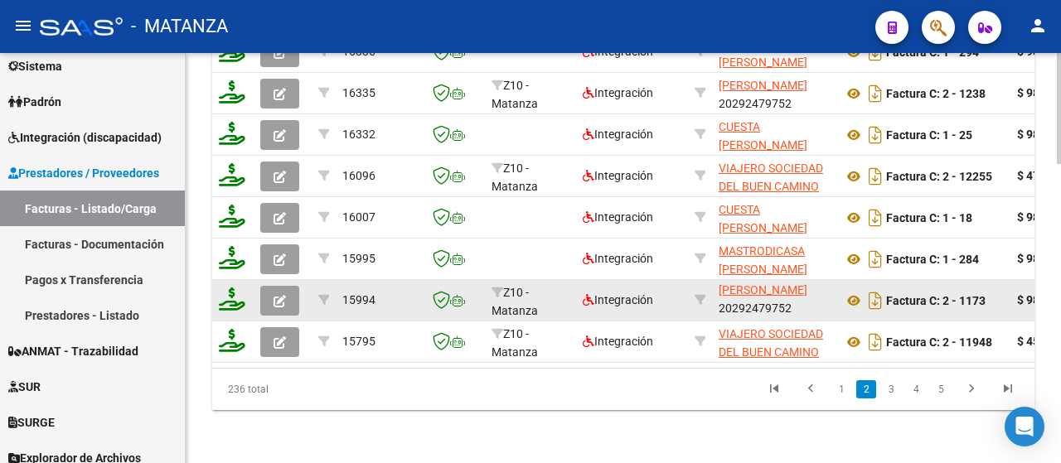
scroll to position [859, 0]
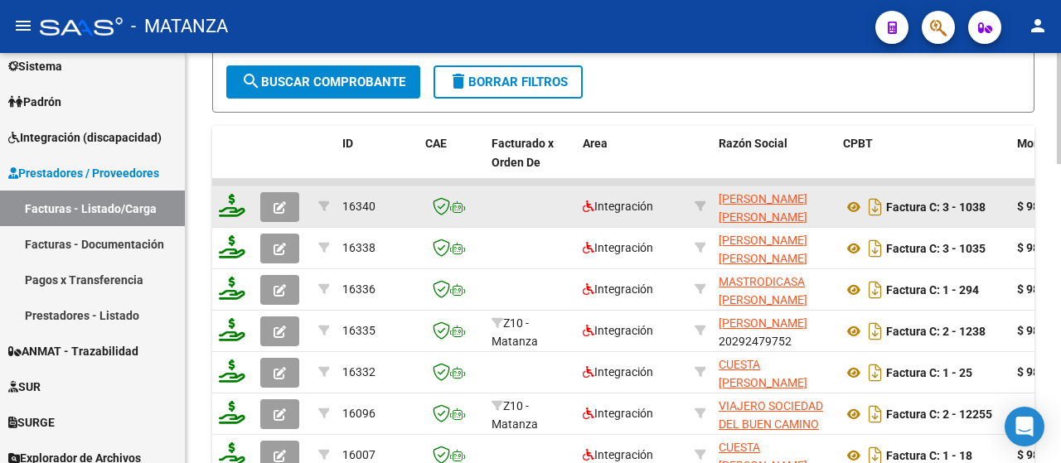
click at [274, 205] on icon "button" at bounding box center [280, 207] width 12 height 12
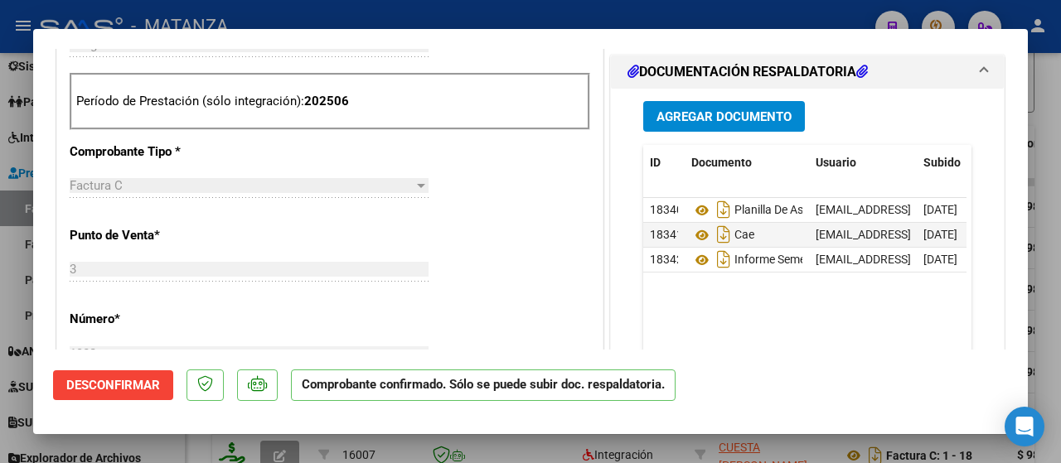
scroll to position [663, 0]
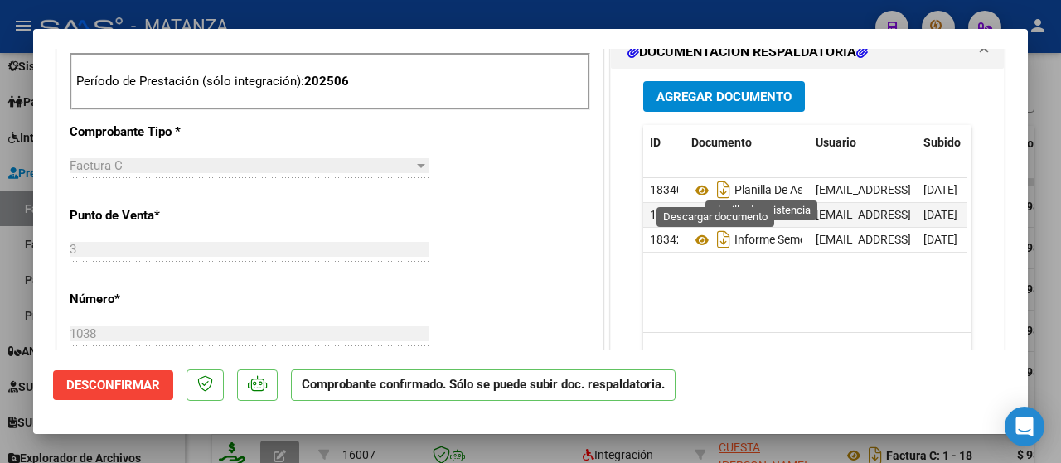
click at [695, 181] on icon at bounding box center [702, 191] width 22 height 20
click at [188, 440] on div at bounding box center [530, 231] width 1061 height 463
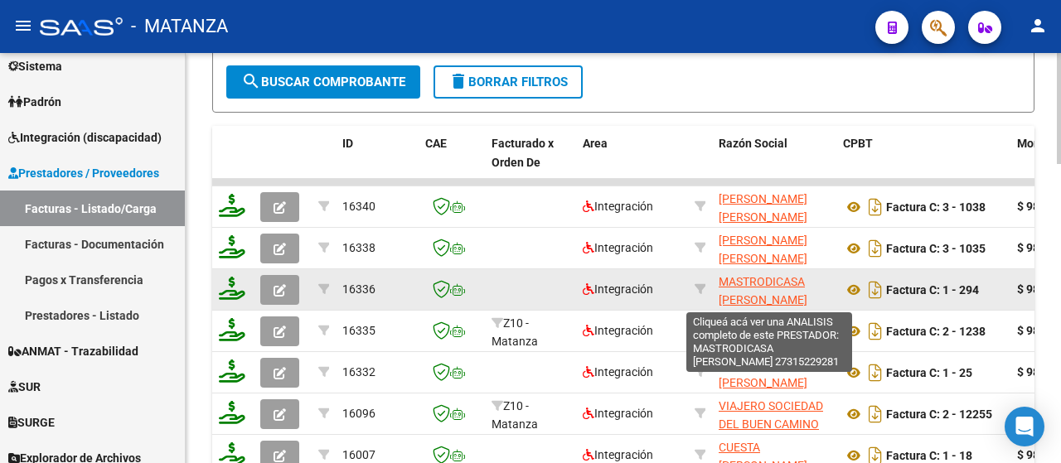
scroll to position [859, 0]
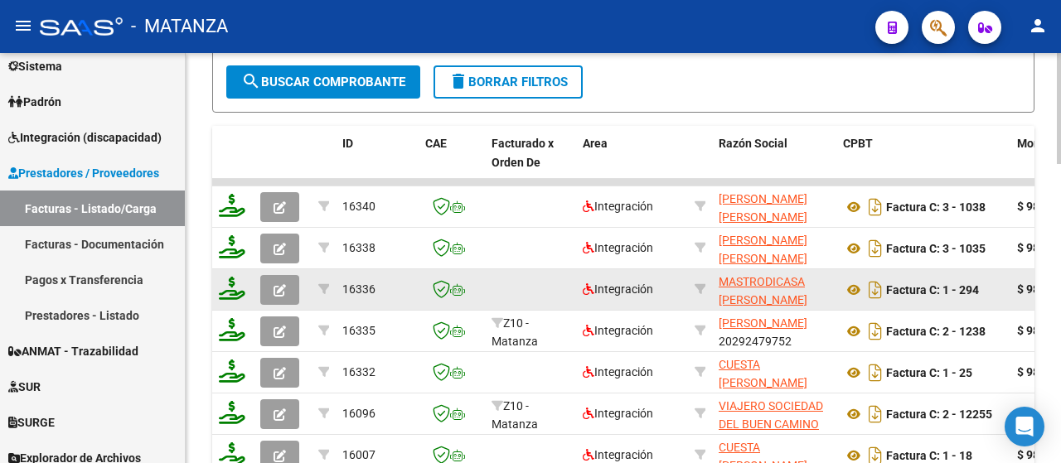
click at [287, 296] on button "button" at bounding box center [279, 290] width 39 height 30
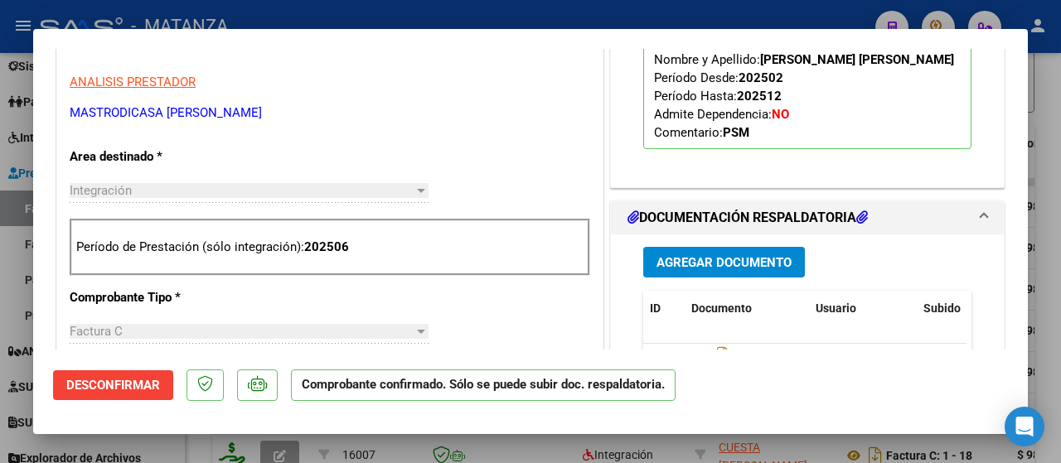
scroll to position [663, 0]
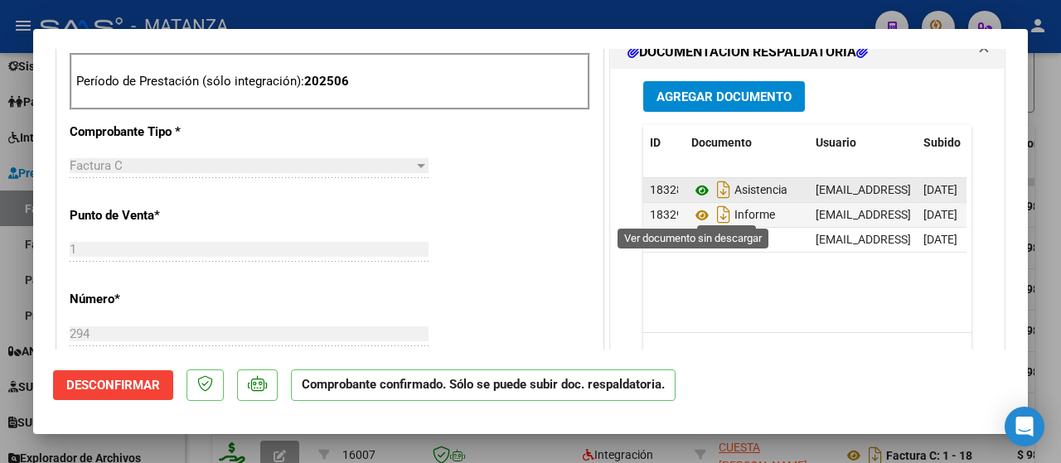
click at [692, 186] on icon at bounding box center [702, 191] width 22 height 20
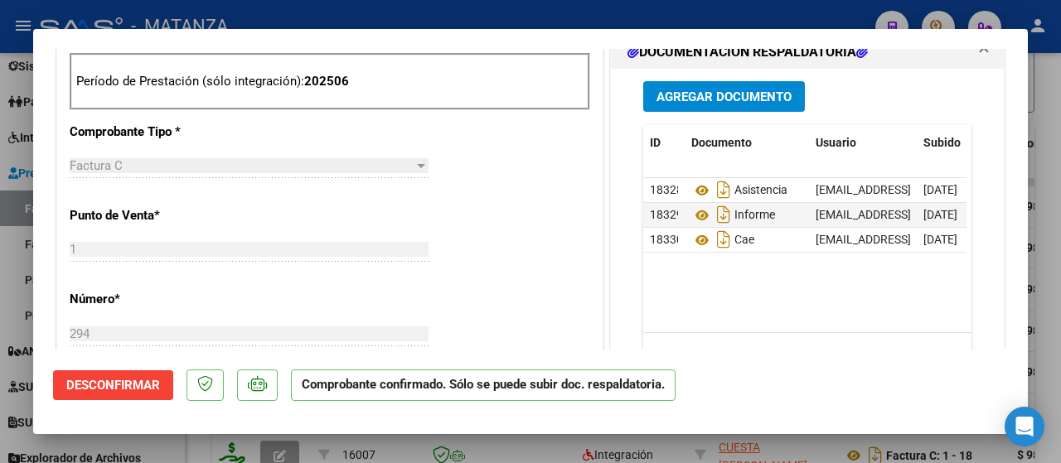
click at [177, 442] on div at bounding box center [530, 231] width 1061 height 463
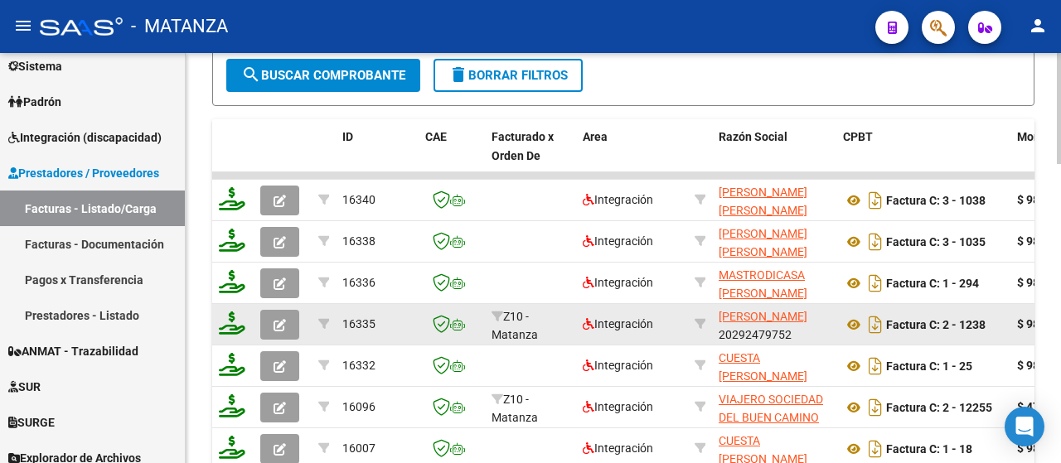
scroll to position [942, 0]
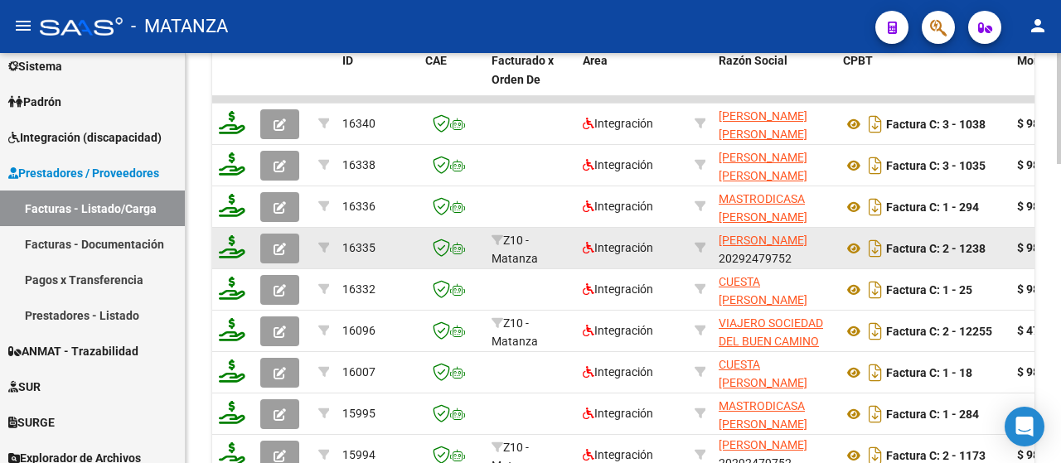
click at [288, 246] on button "button" at bounding box center [279, 249] width 39 height 30
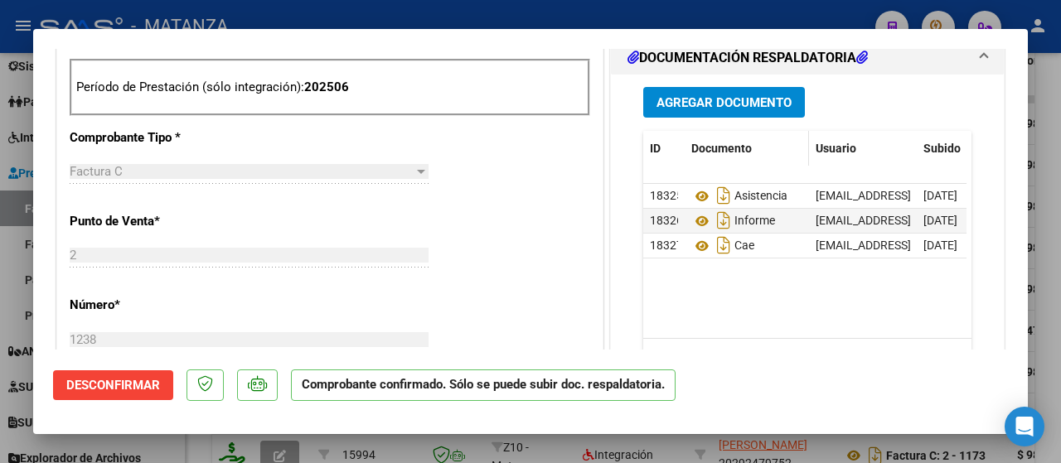
scroll to position [740, 0]
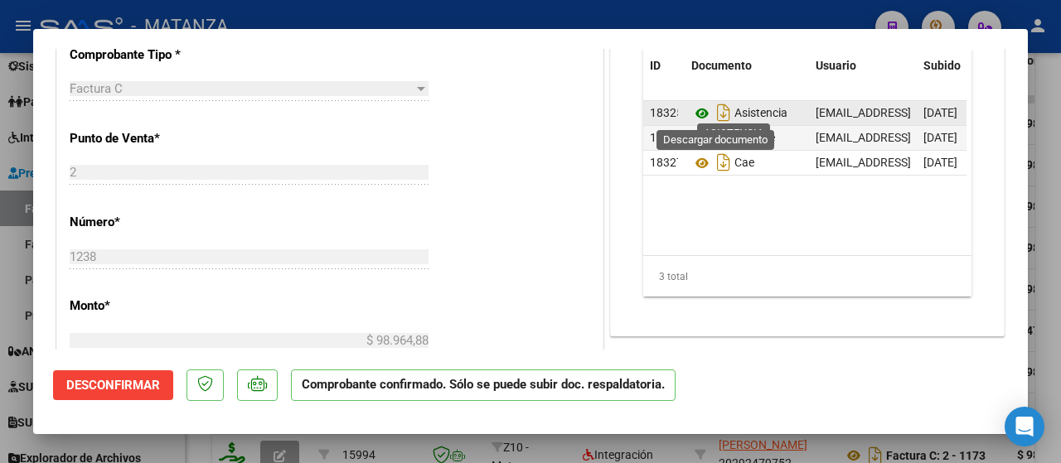
click at [693, 112] on icon at bounding box center [702, 114] width 22 height 20
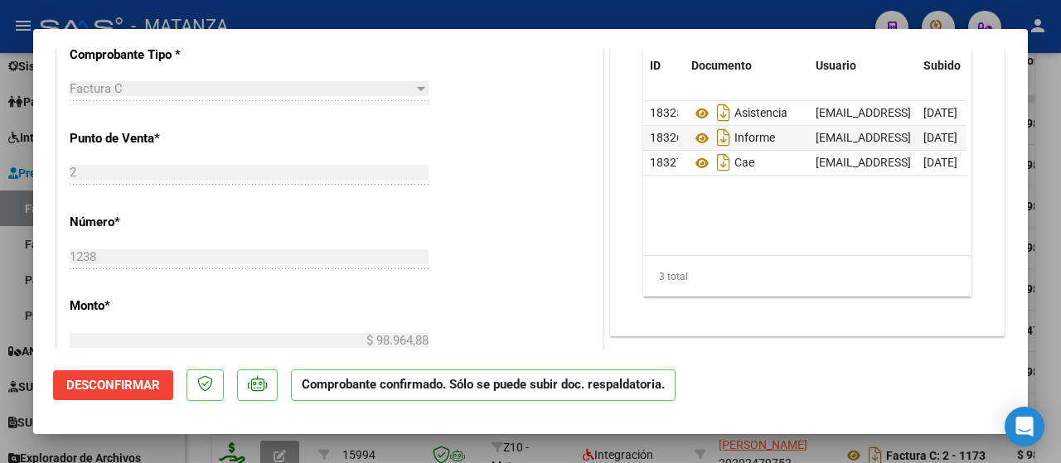
click at [176, 442] on div at bounding box center [530, 231] width 1061 height 463
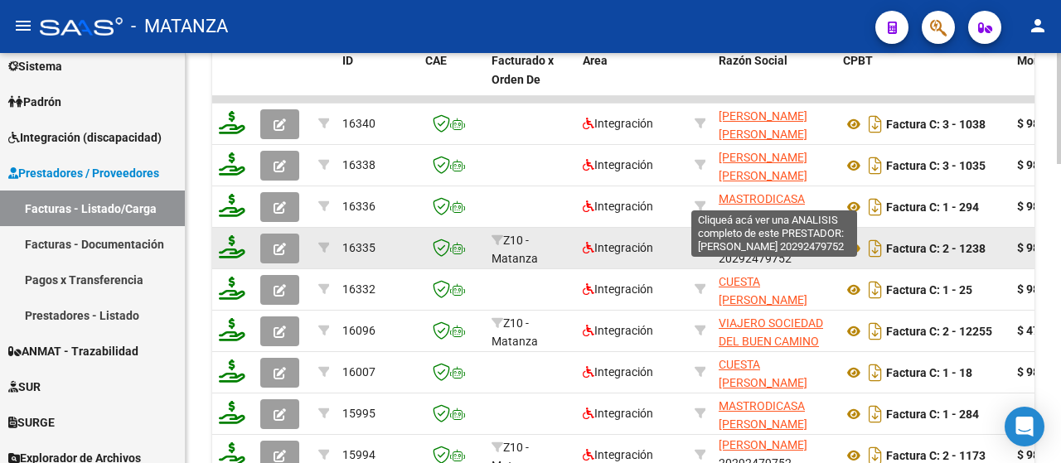
scroll to position [984, 0]
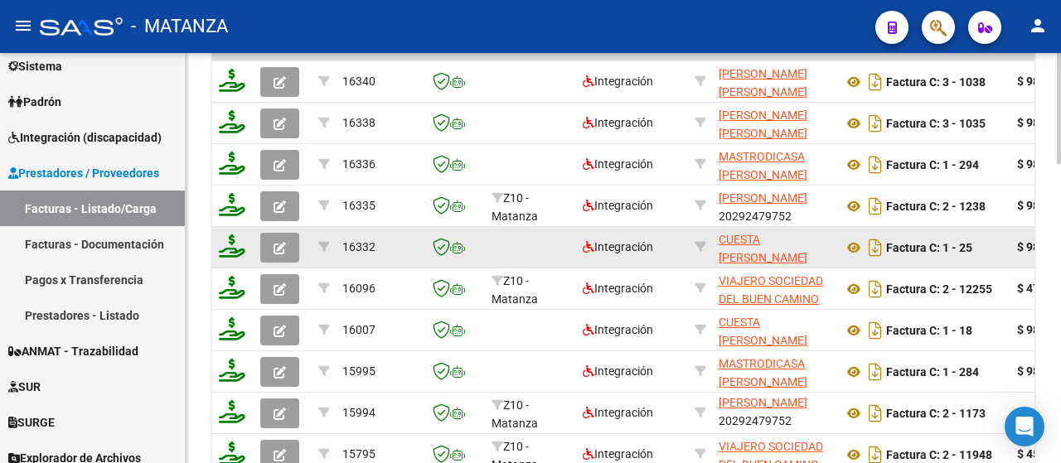
click at [276, 246] on icon "button" at bounding box center [280, 248] width 12 height 12
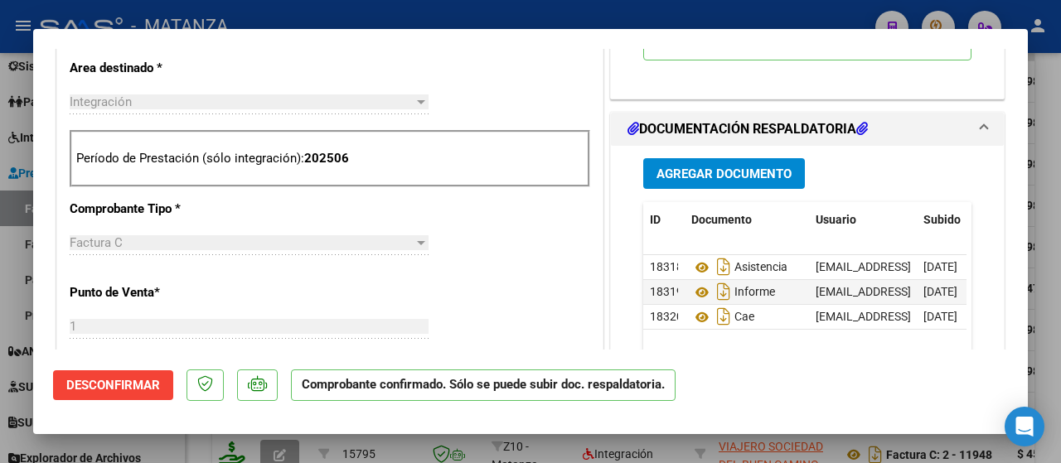
scroll to position [663, 0]
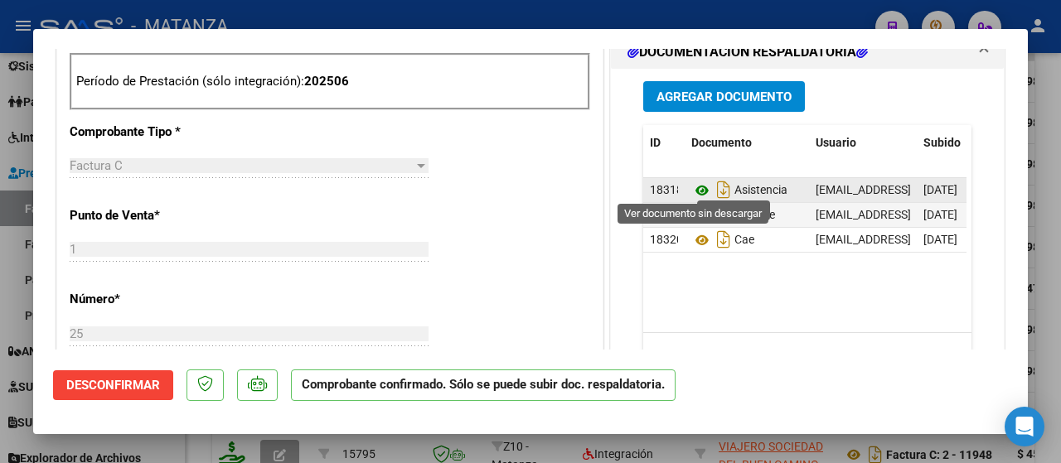
click at [694, 184] on icon at bounding box center [702, 191] width 22 height 20
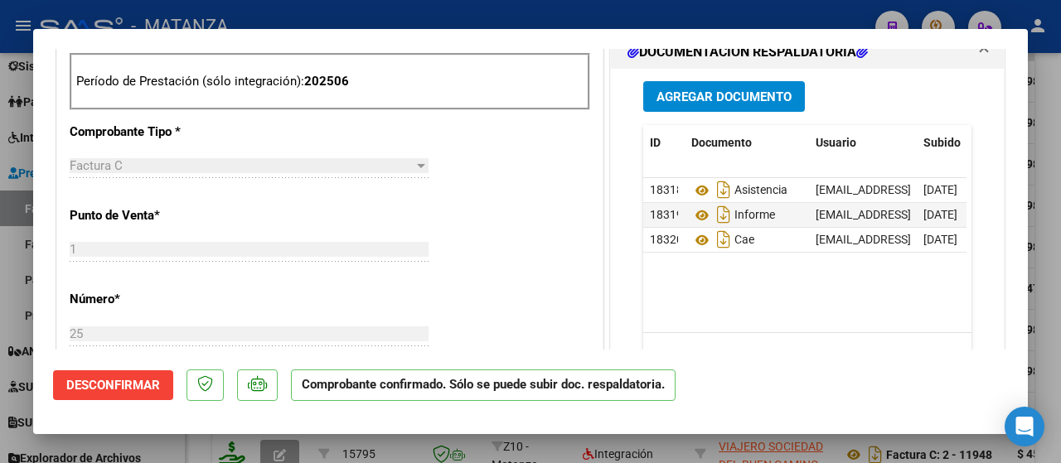
click at [175, 447] on div at bounding box center [530, 231] width 1061 height 463
type input "$ 0,00"
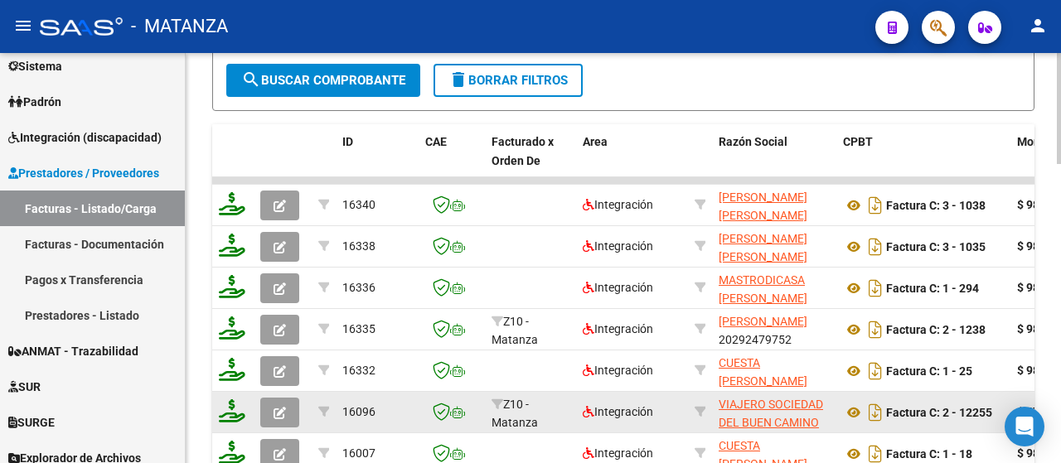
scroll to position [777, 0]
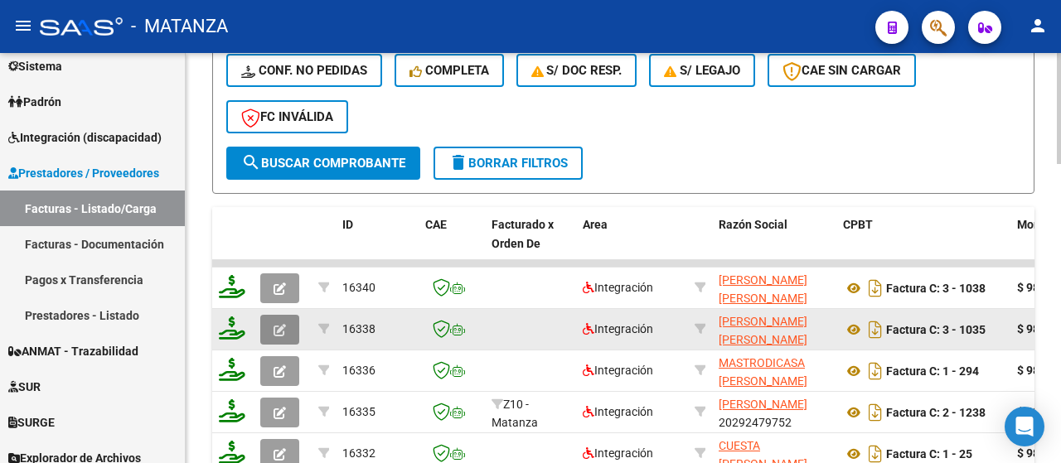
click at [288, 331] on button "button" at bounding box center [279, 330] width 39 height 30
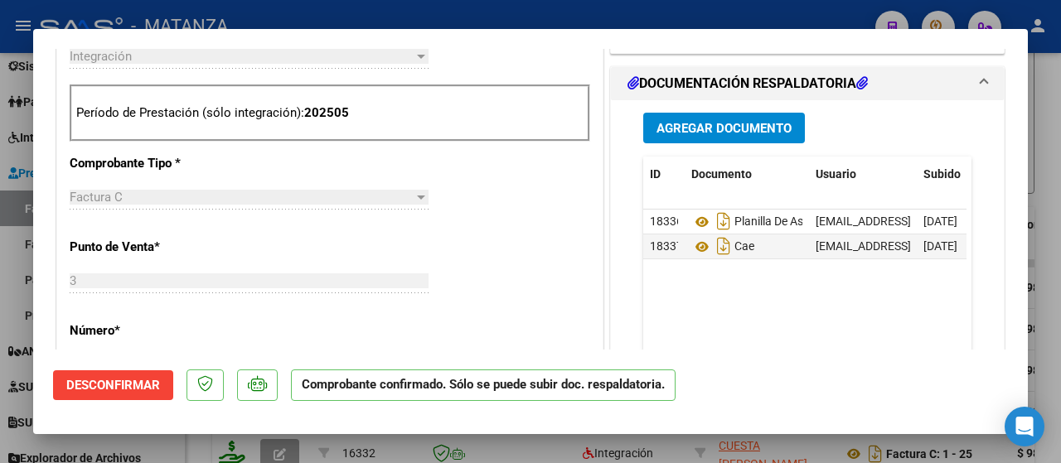
scroll to position [657, 0]
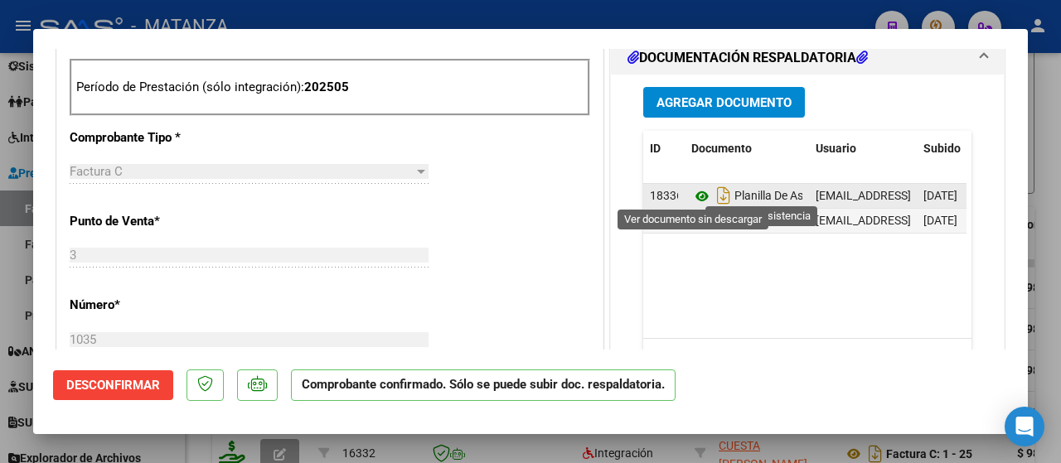
click at [699, 191] on icon at bounding box center [702, 196] width 22 height 20
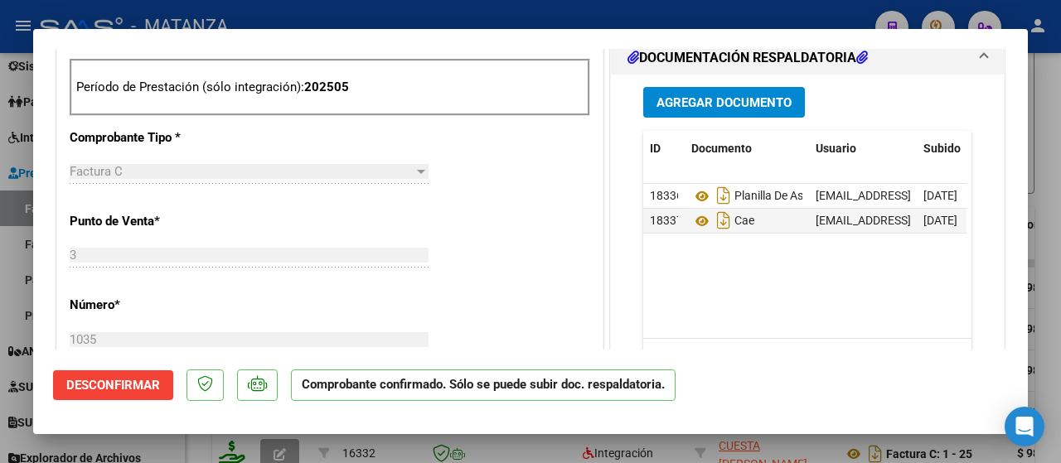
click at [167, 446] on div at bounding box center [530, 231] width 1061 height 463
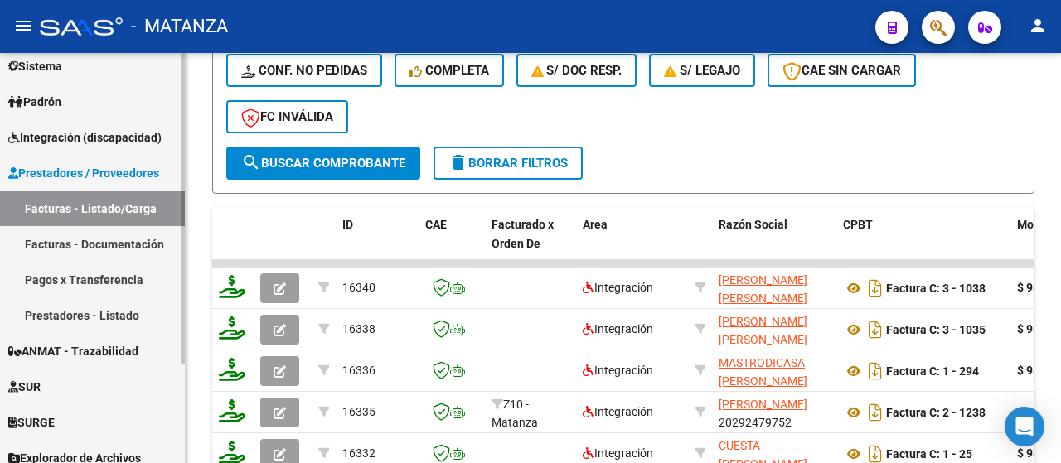
scroll to position [943, 0]
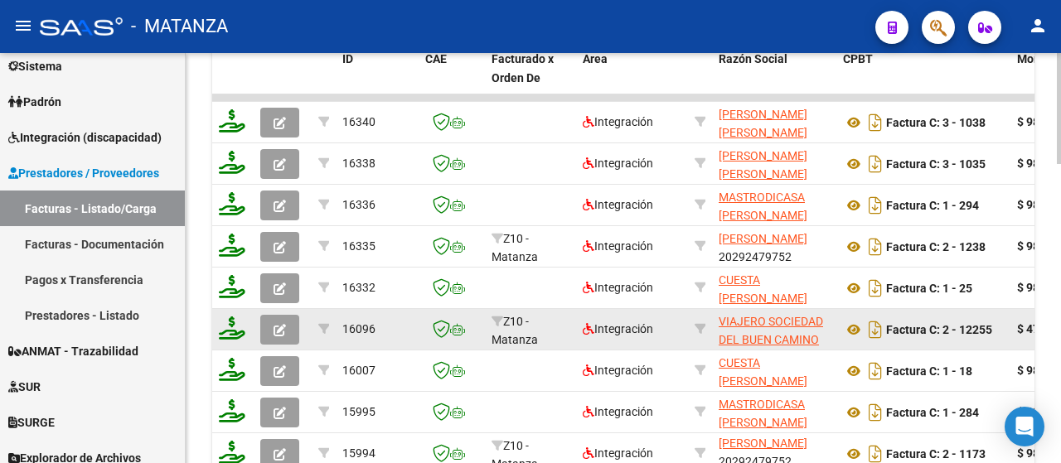
click at [283, 324] on icon "button" at bounding box center [280, 330] width 12 height 12
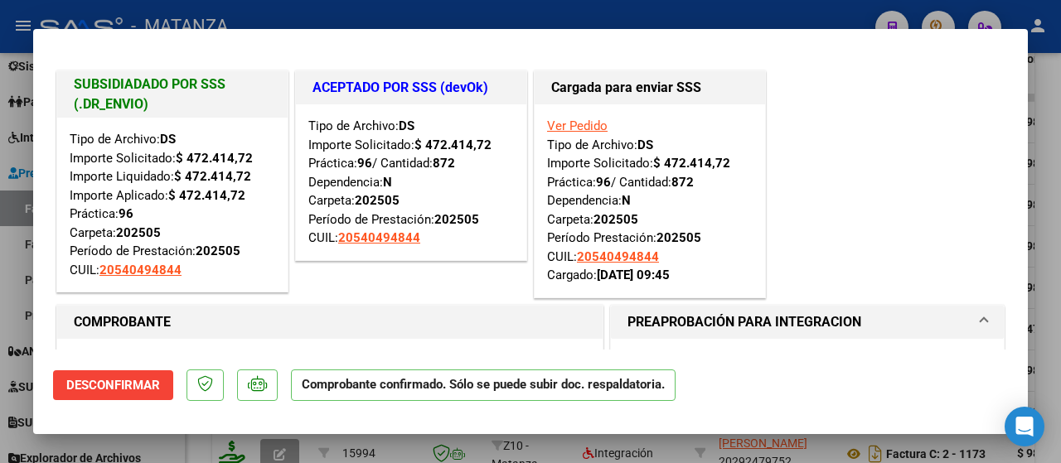
scroll to position [160, 0]
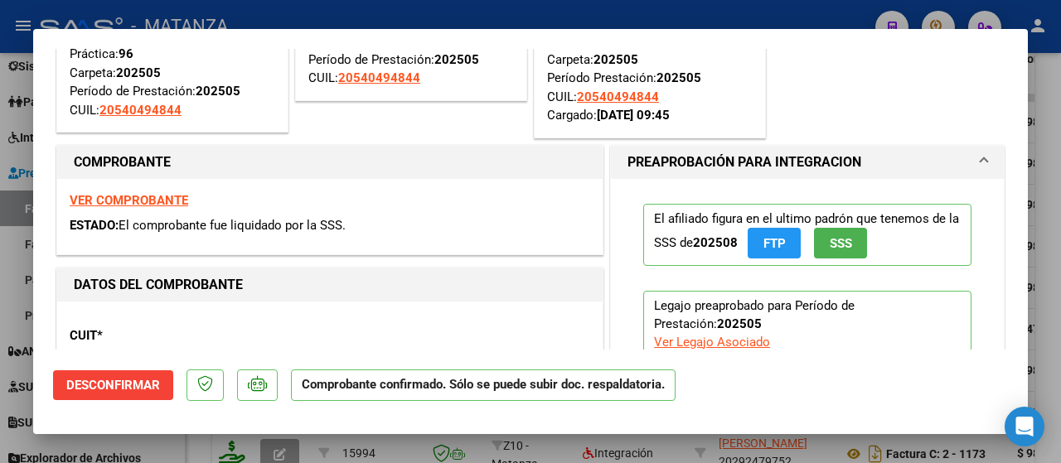
click at [133, 196] on strong "VER COMPROBANTE" at bounding box center [129, 200] width 119 height 15
click at [191, 454] on div at bounding box center [530, 231] width 1061 height 463
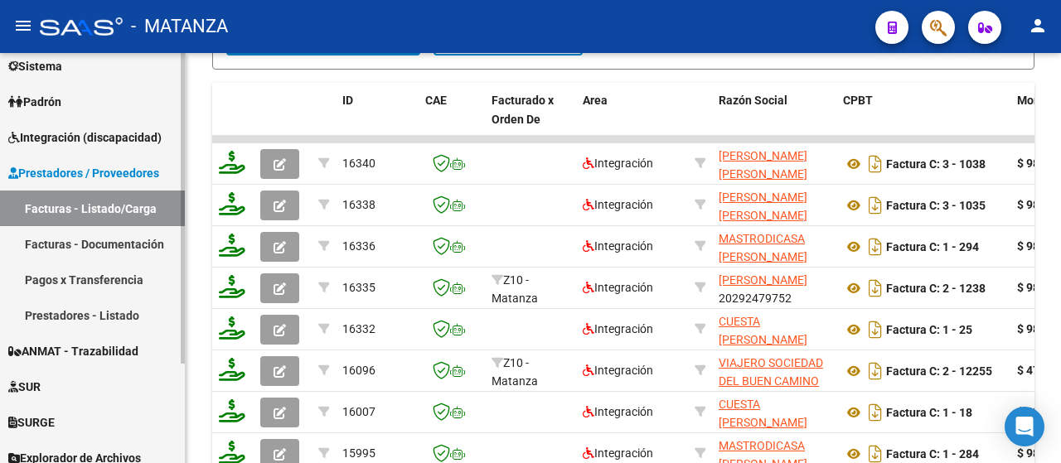
scroll to position [0, 0]
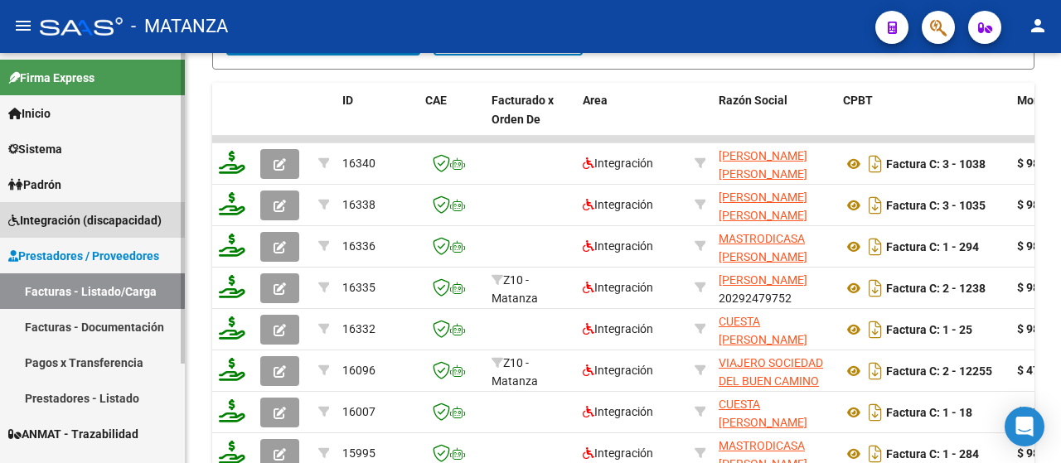
click at [71, 221] on span "Integración (discapacidad)" at bounding box center [84, 220] width 153 height 18
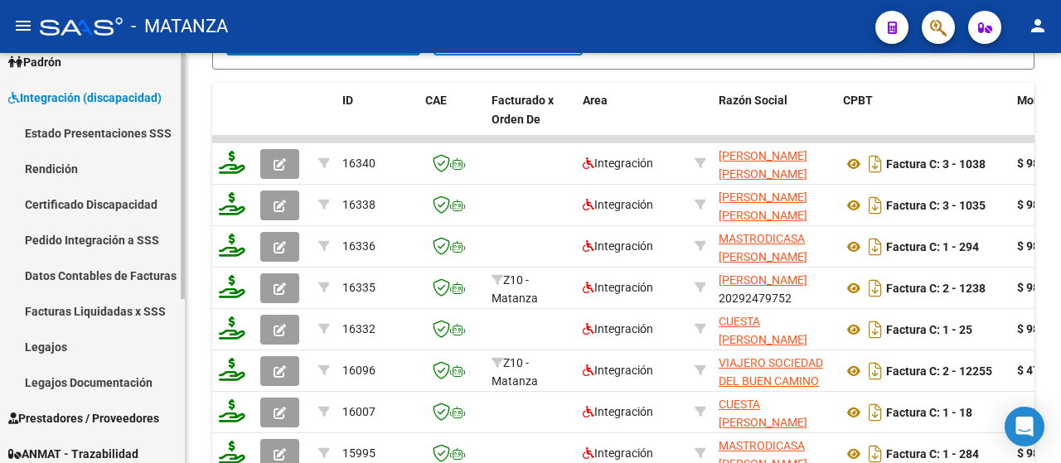
scroll to position [166, 0]
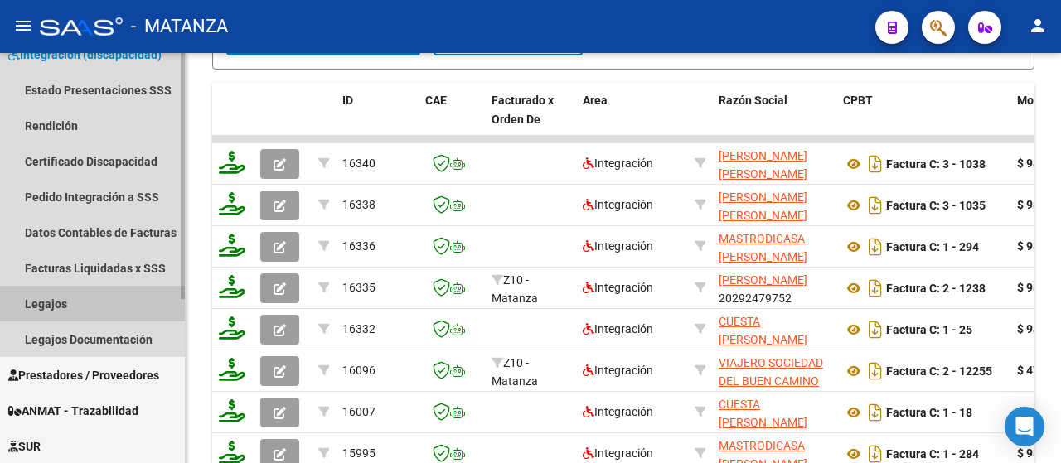
click at [83, 310] on link "Legajos" at bounding box center [92, 304] width 185 height 36
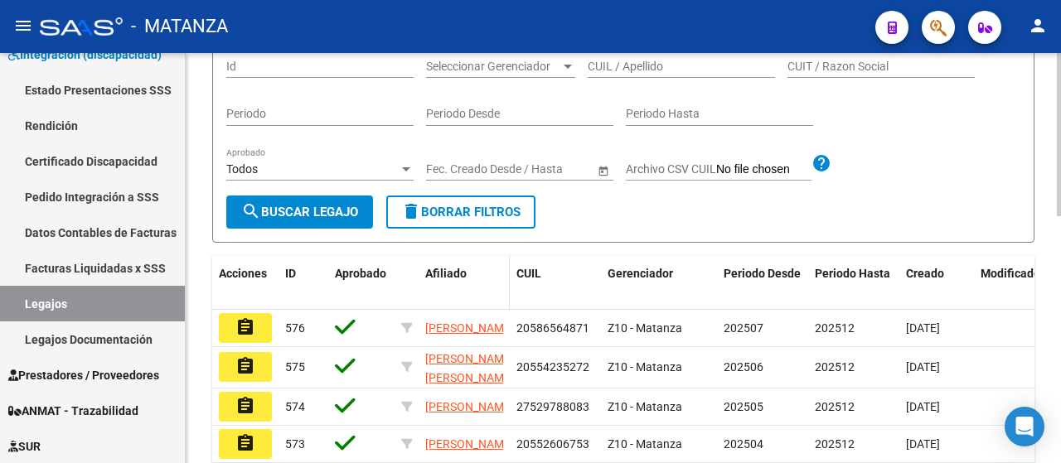
scroll to position [121, 0]
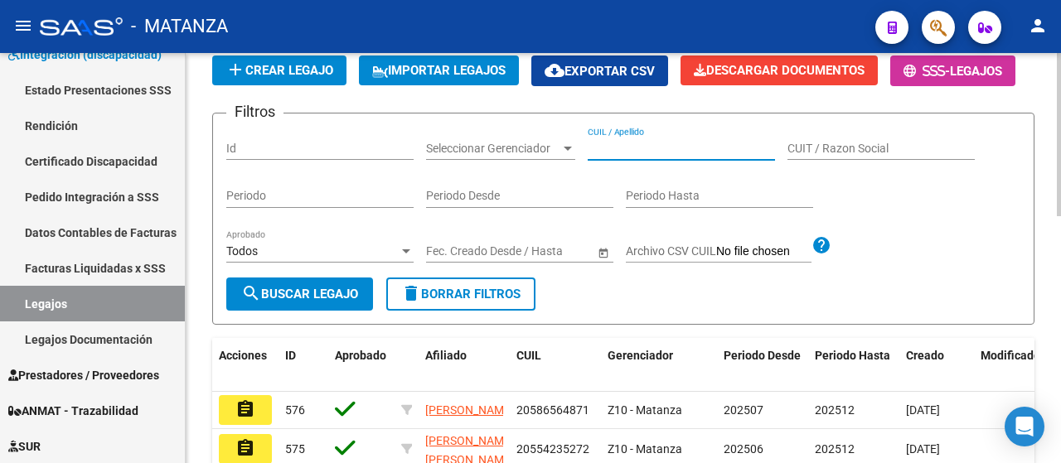
click at [657, 156] on input "CUIL / Apellido" at bounding box center [681, 149] width 187 height 14
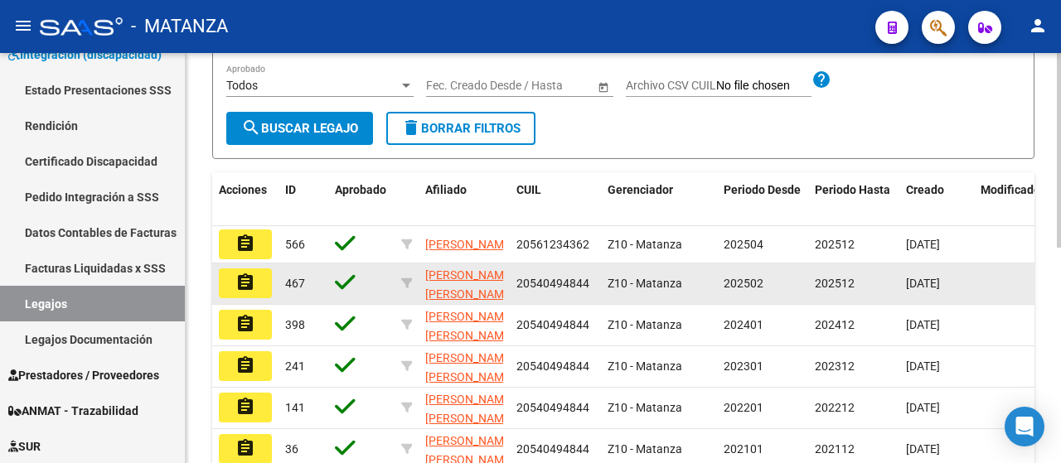
type input "rios"
click at [260, 298] on button "assignment" at bounding box center [245, 284] width 53 height 30
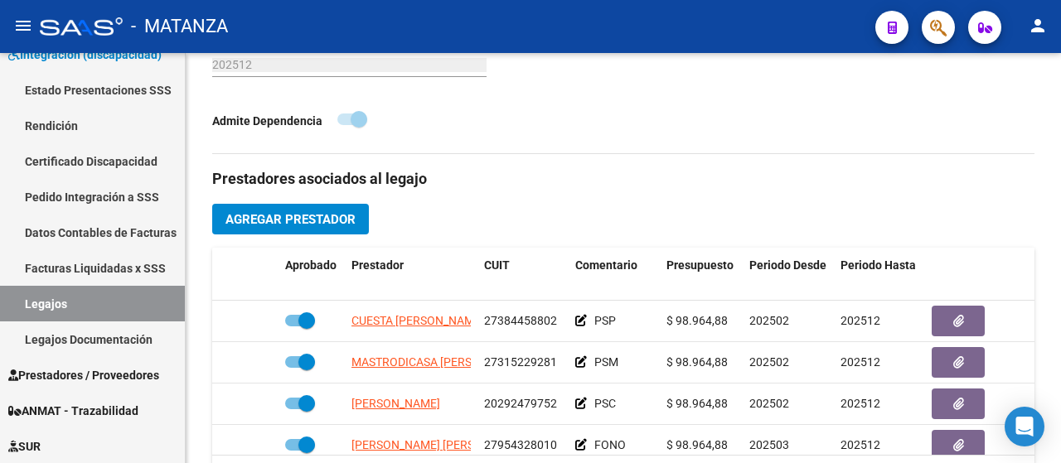
scroll to position [580, 0]
